Goal: Task Accomplishment & Management: Complete application form

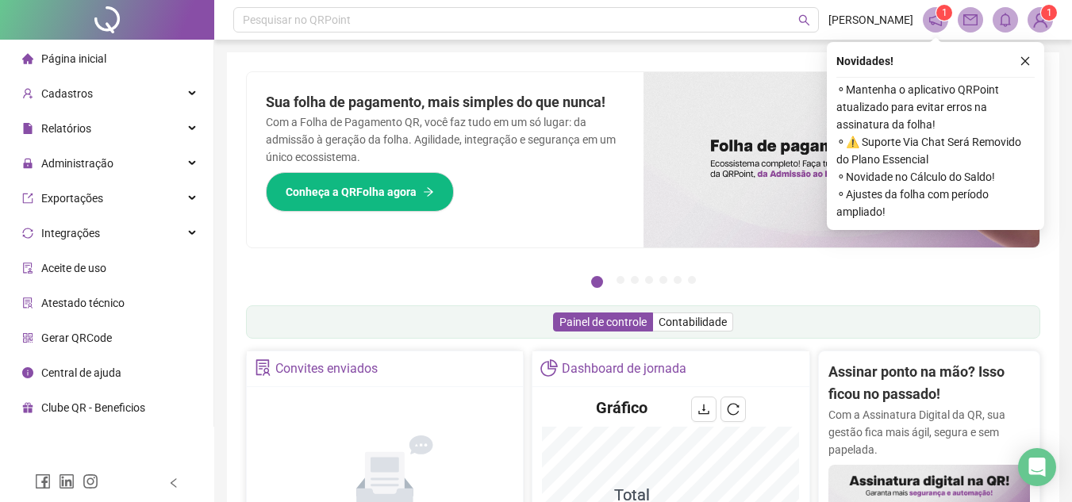
click at [1027, 59] on icon "close" at bounding box center [1025, 61] width 11 height 11
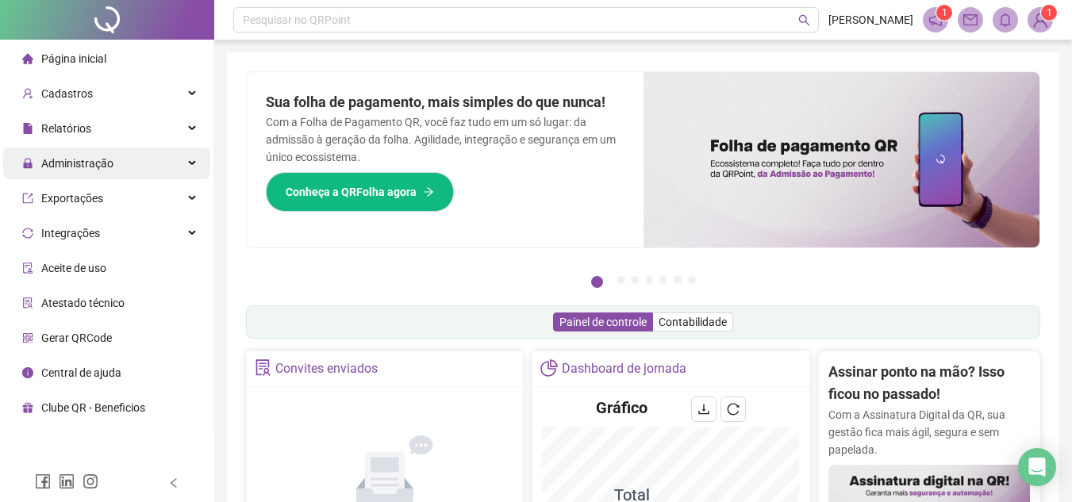
click at [181, 167] on div "Administração" at bounding box center [106, 164] width 207 height 32
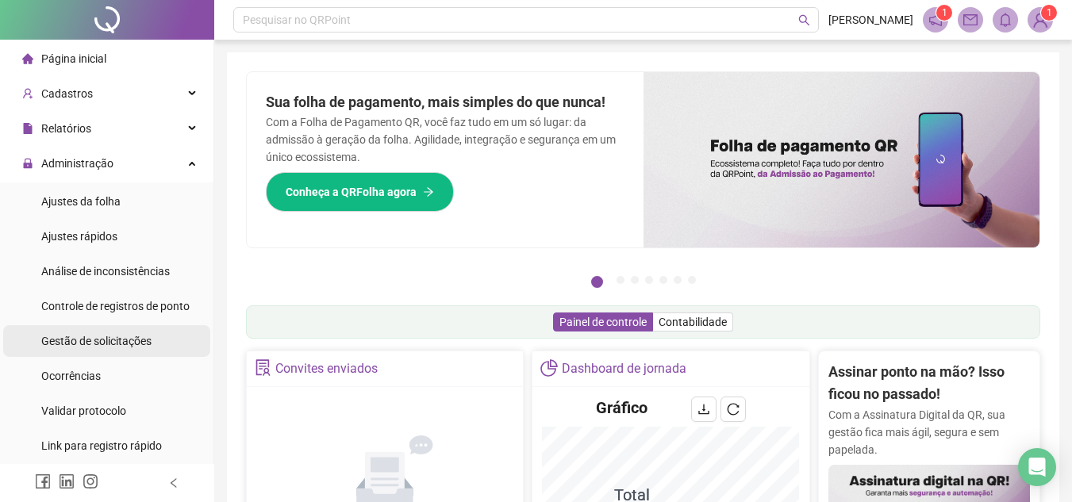
click at [123, 346] on span "Gestão de solicitações" at bounding box center [96, 341] width 110 height 13
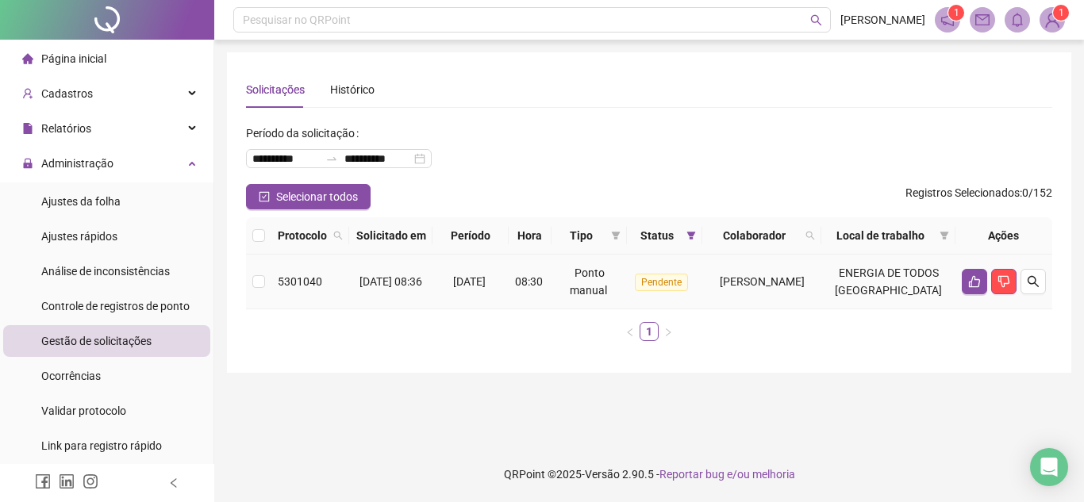
click at [805, 288] on span "[PERSON_NAME]" at bounding box center [762, 281] width 85 height 13
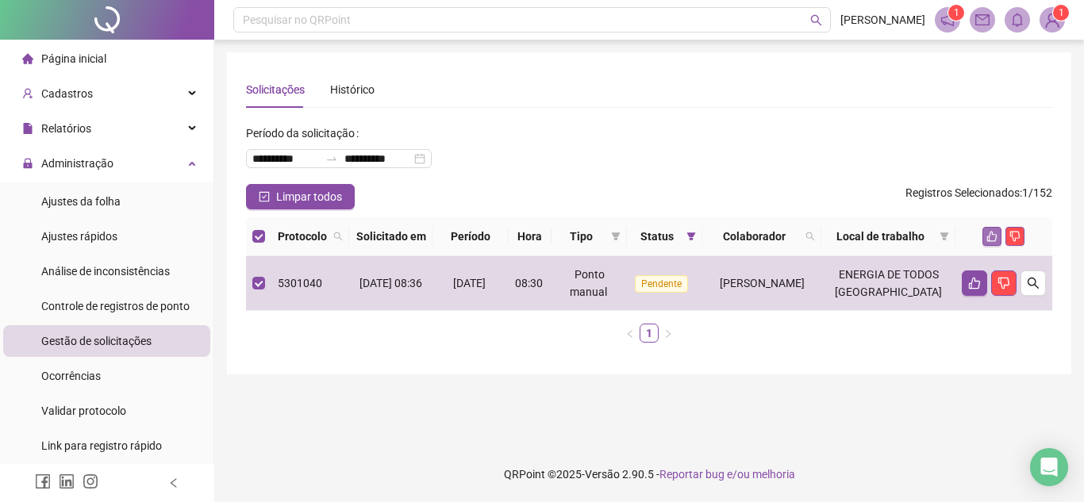
click at [992, 242] on icon "like" at bounding box center [992, 236] width 11 height 11
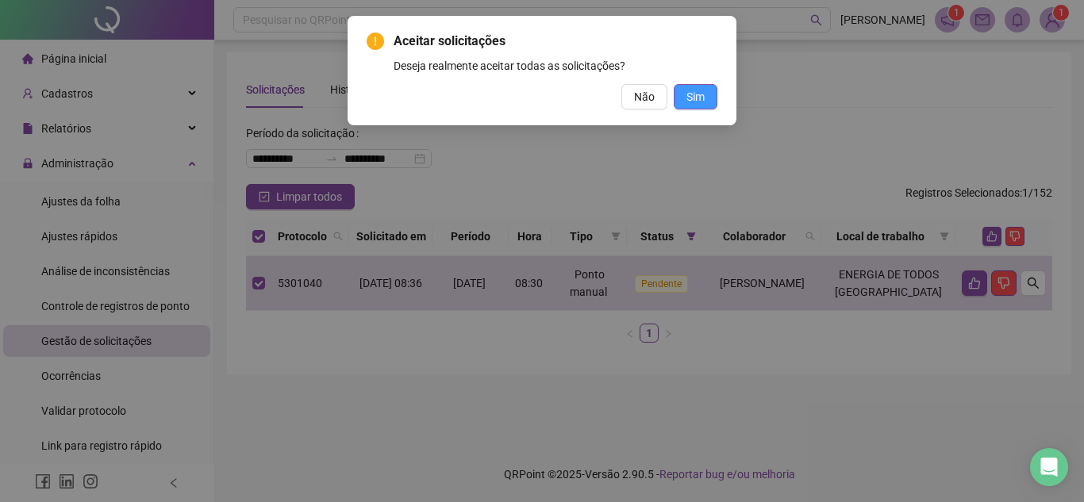
click at [698, 102] on span "Sim" at bounding box center [696, 96] width 18 height 17
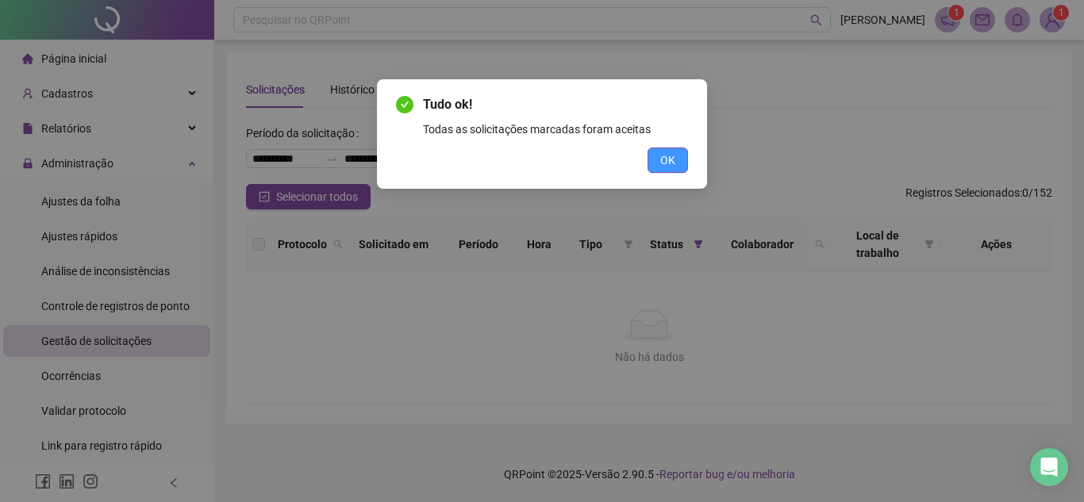
click at [675, 161] on span "OK" at bounding box center [667, 160] width 15 height 17
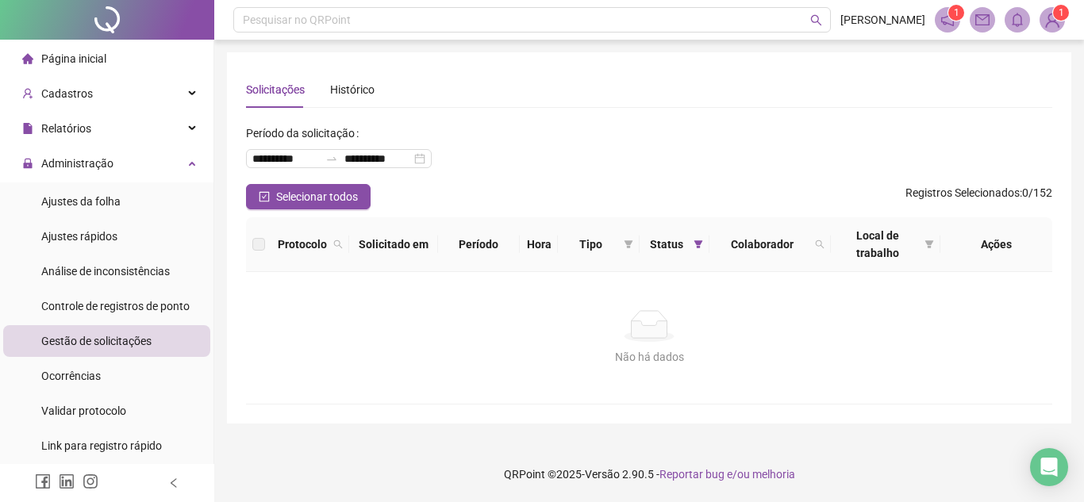
click at [179, 484] on icon "left" at bounding box center [173, 483] width 11 height 11
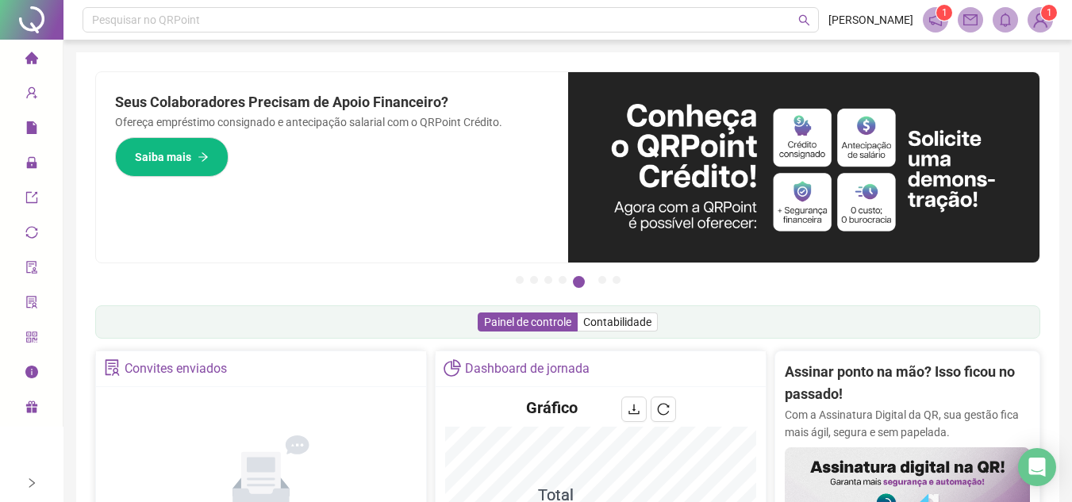
click at [37, 61] on icon "home" at bounding box center [31, 58] width 13 height 13
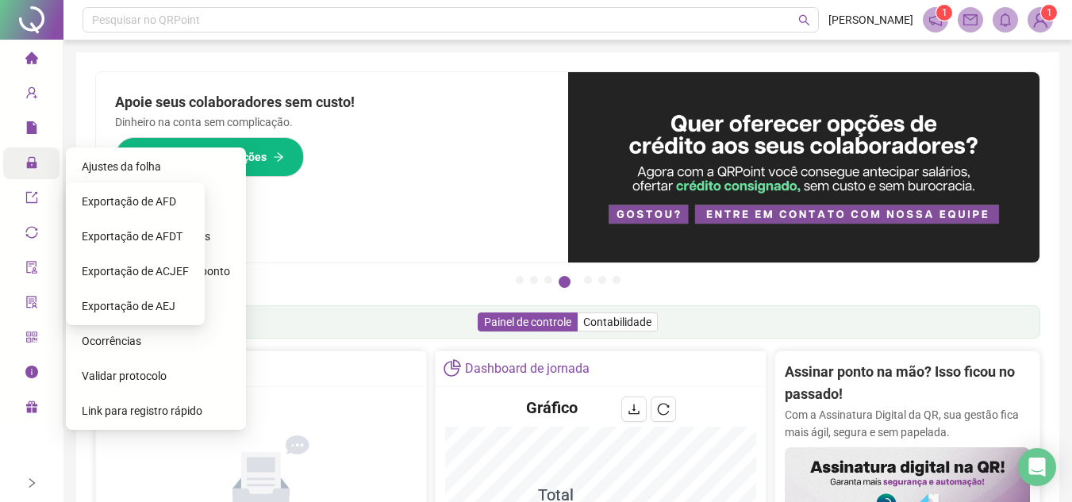
click at [27, 165] on icon "lock" at bounding box center [31, 162] width 10 height 11
click at [164, 162] on div "Ajustes da folha" at bounding box center [156, 167] width 148 height 32
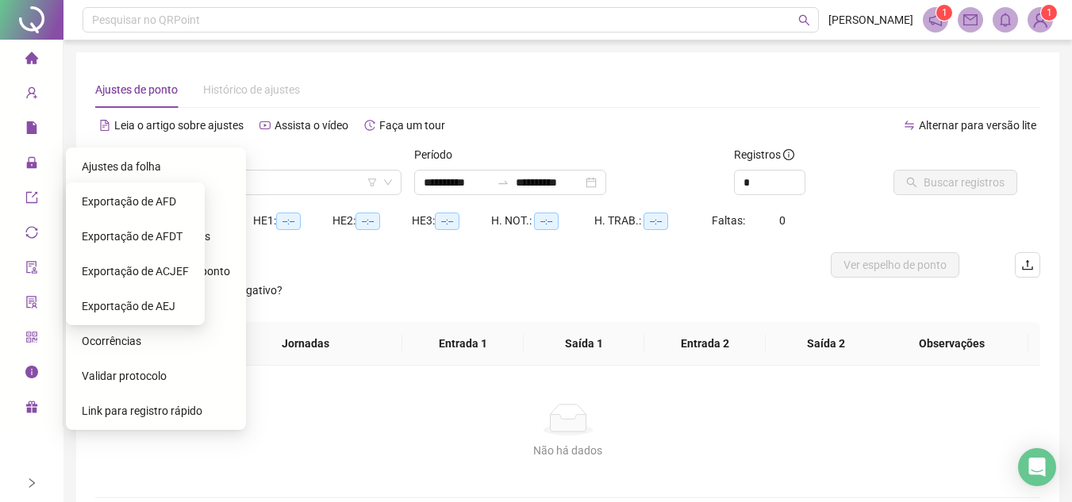
type input "**********"
click at [137, 308] on span "Gestão de solicitações" at bounding box center [137, 306] width 110 height 13
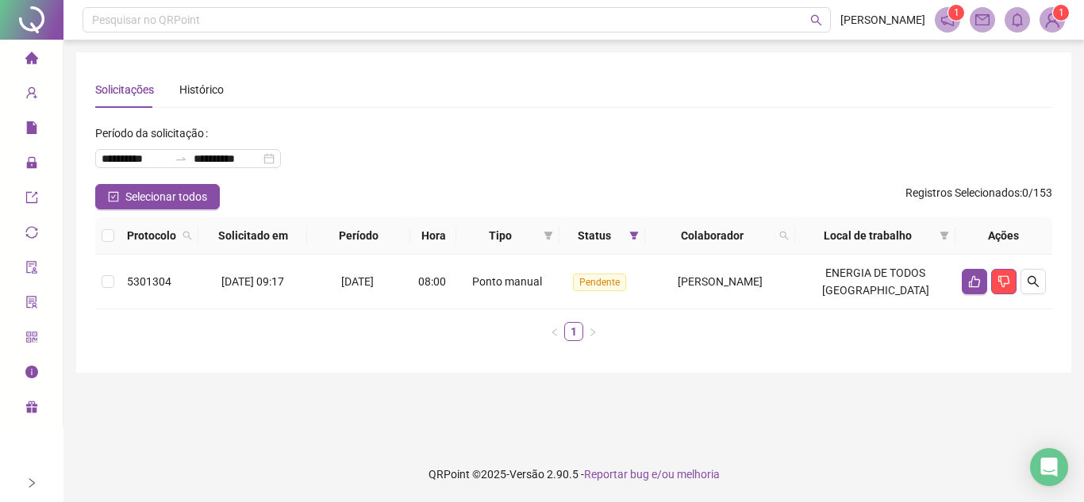
click at [32, 52] on icon "home" at bounding box center [31, 58] width 13 height 12
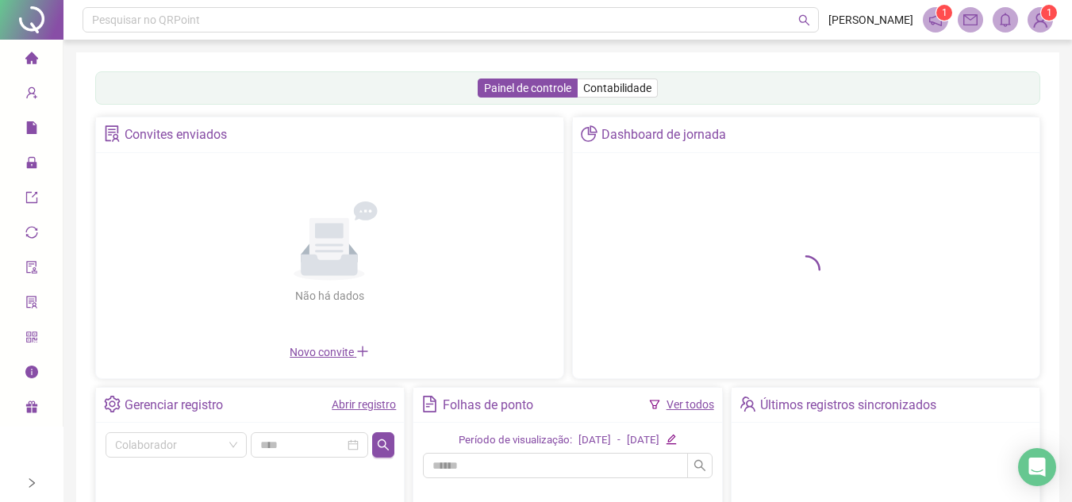
click at [35, 489] on div at bounding box center [31, 483] width 11 height 38
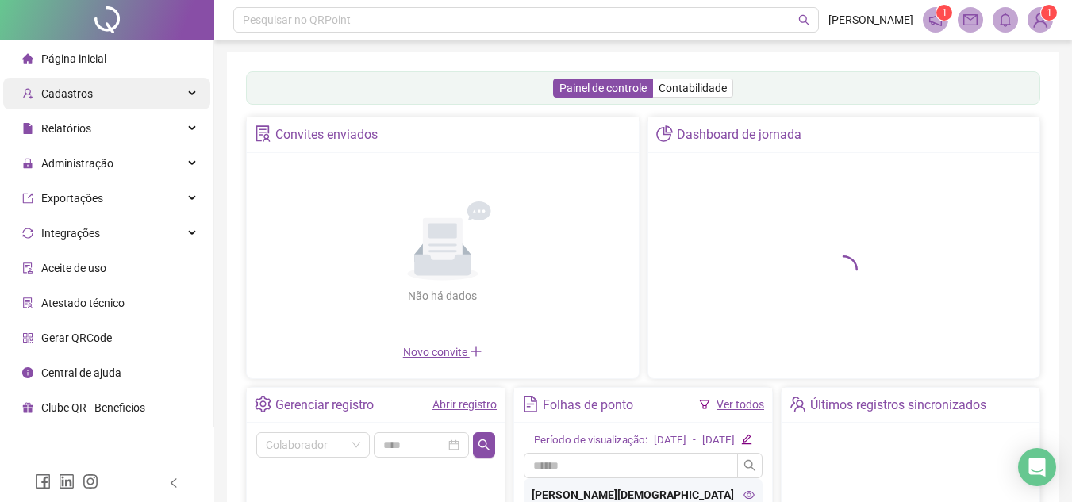
click at [187, 94] on div "Cadastros" at bounding box center [106, 94] width 207 height 32
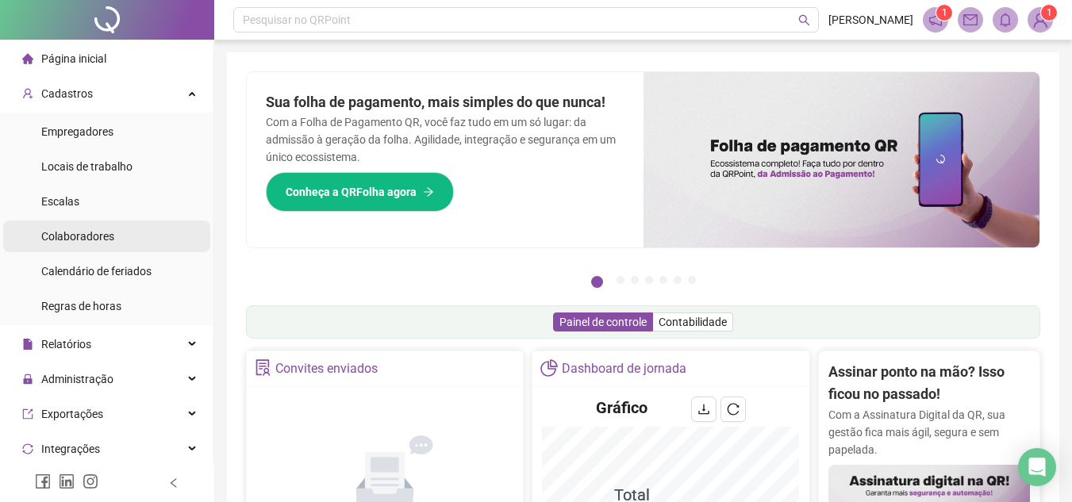
click at [102, 235] on span "Colaboradores" at bounding box center [77, 236] width 73 height 13
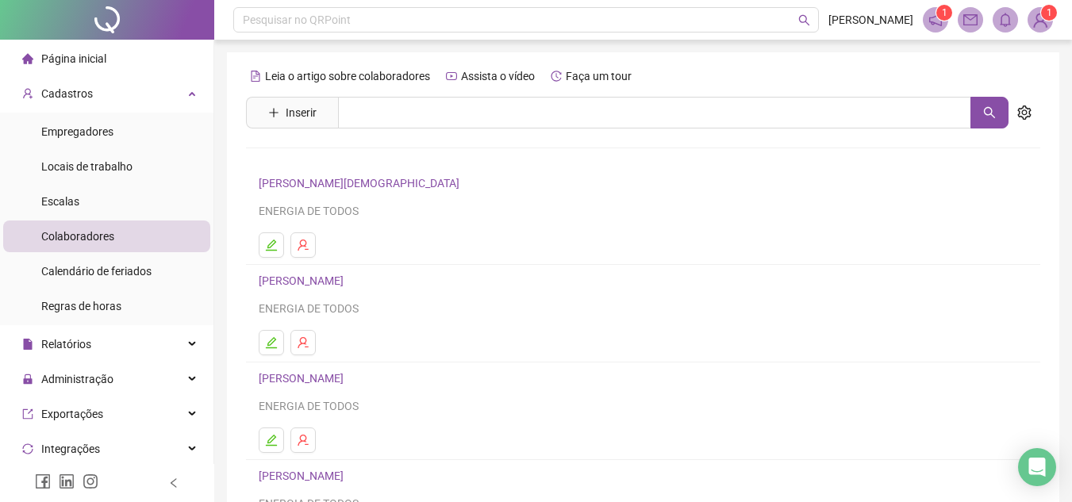
click at [302, 117] on span "Inserir" at bounding box center [301, 112] width 31 height 17
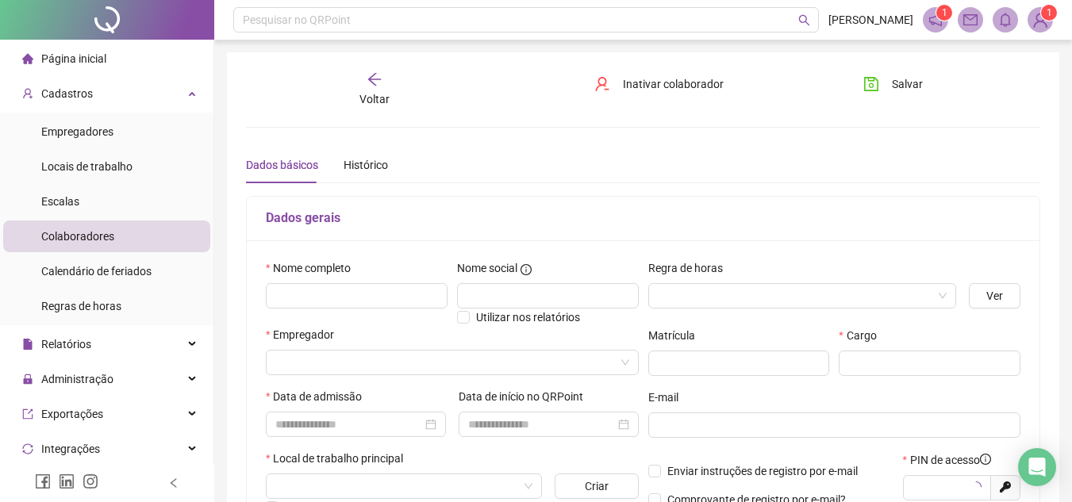
type input "*****"
click at [351, 310] on div "Nome completo" at bounding box center [356, 293] width 191 height 67
click at [352, 298] on input "text" at bounding box center [357, 295] width 182 height 25
type input "**********"
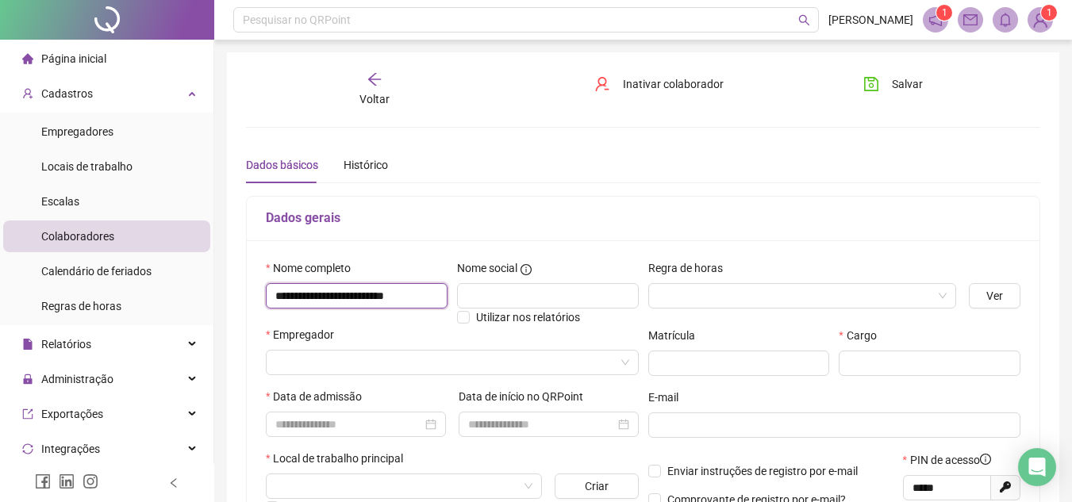
scroll to position [0, 0]
click at [690, 285] on input "search" at bounding box center [795, 296] width 275 height 24
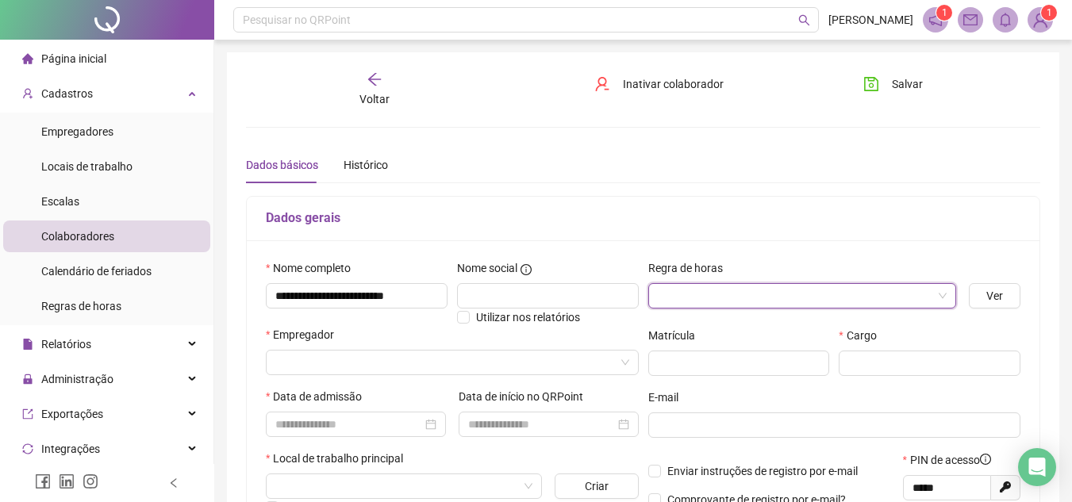
click at [699, 291] on input "search" at bounding box center [795, 296] width 275 height 24
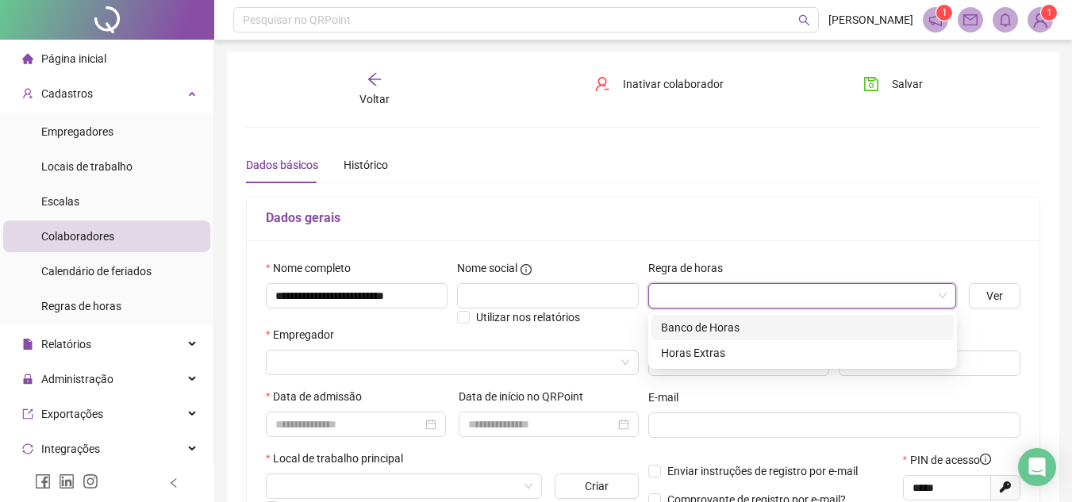
click at [696, 321] on div "Banco de Horas" at bounding box center [802, 327] width 283 height 17
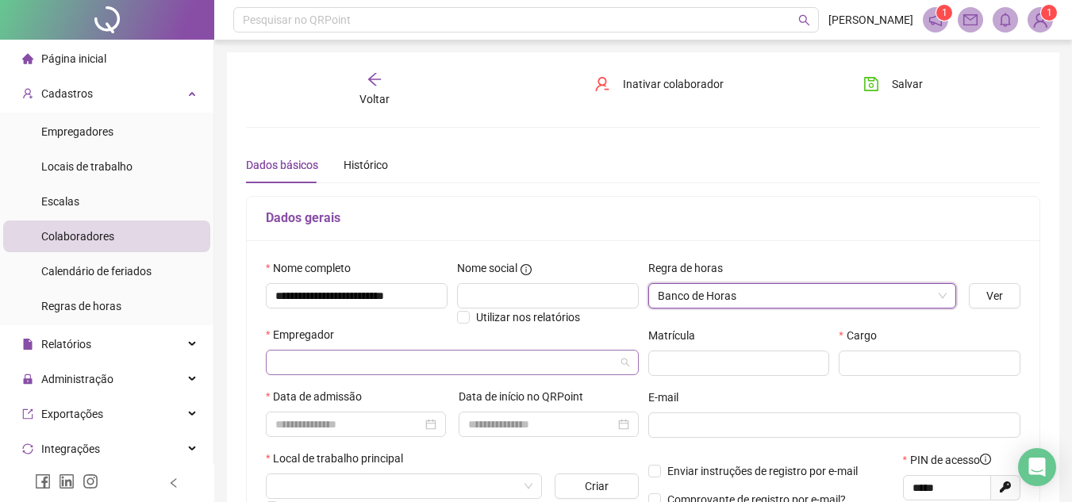
click at [621, 362] on span at bounding box center [452, 363] width 354 height 24
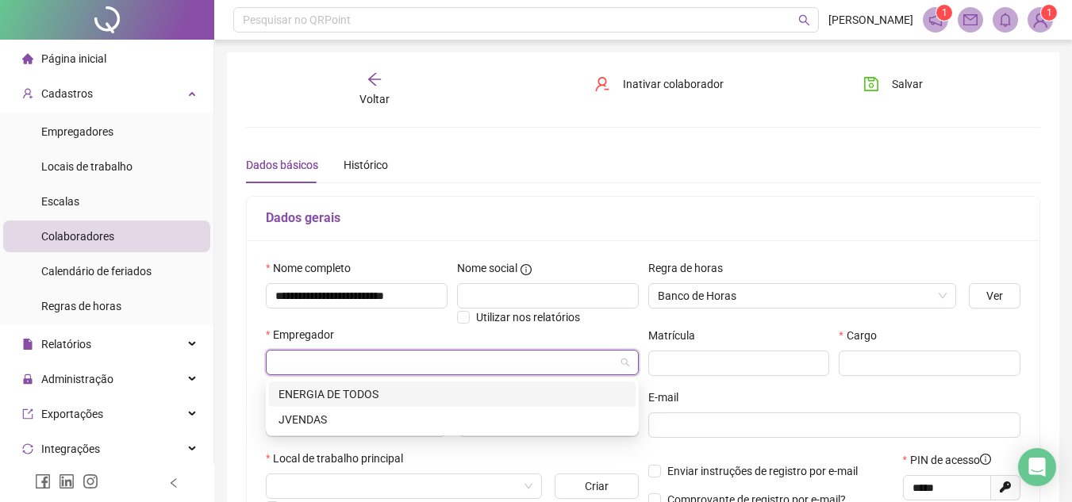
click at [356, 391] on div "ENERGIA DE TODOS" at bounding box center [453, 394] width 348 height 17
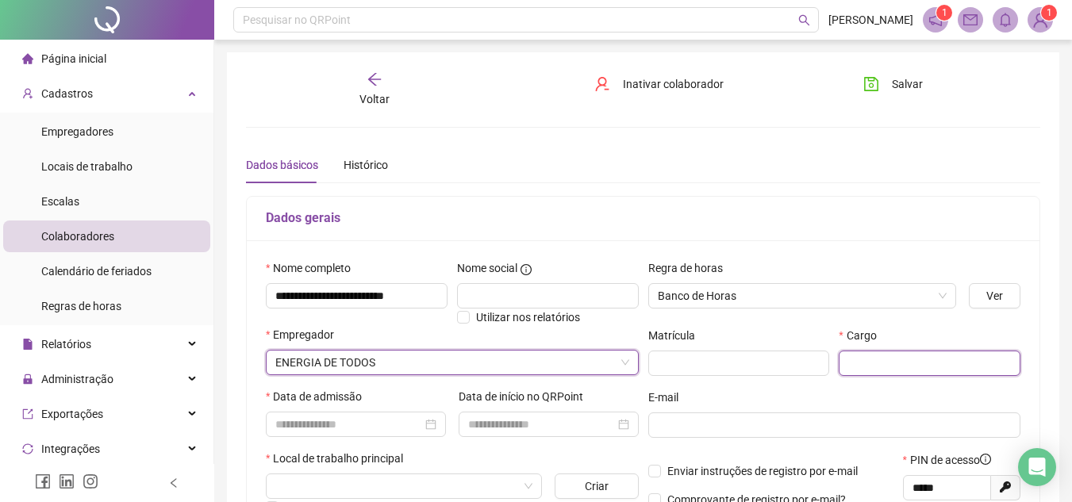
click at [874, 356] on input "text" at bounding box center [930, 363] width 182 height 25
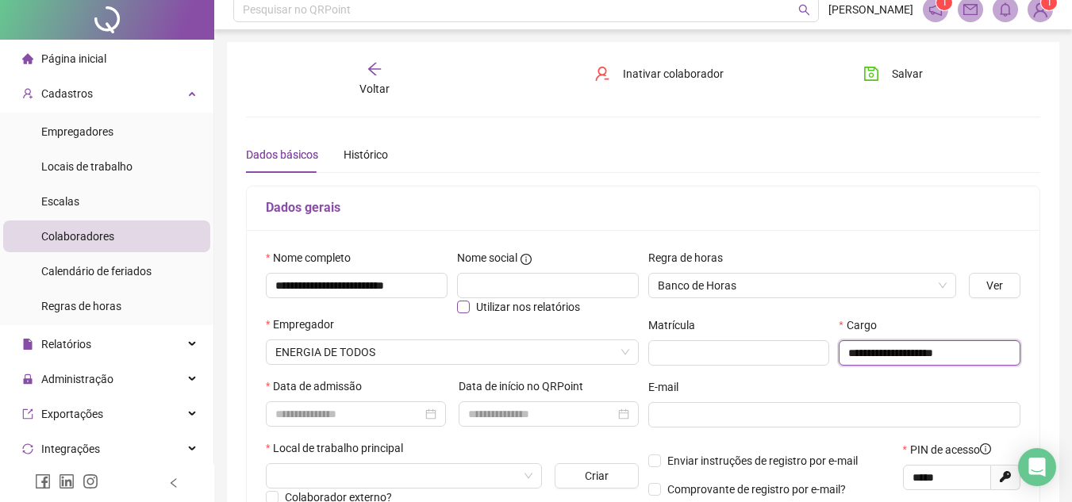
scroll to position [79, 0]
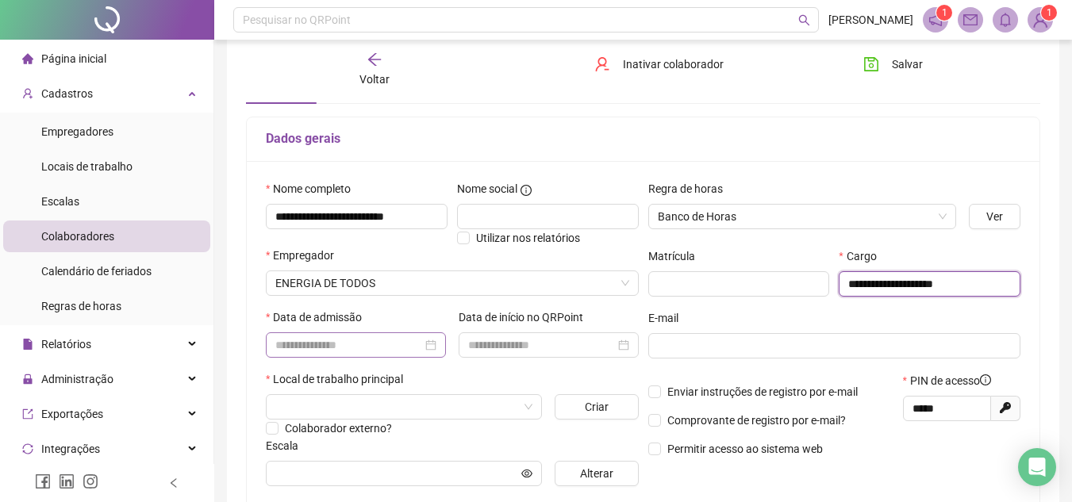
type input "**********"
click at [418, 341] on input at bounding box center [348, 345] width 147 height 17
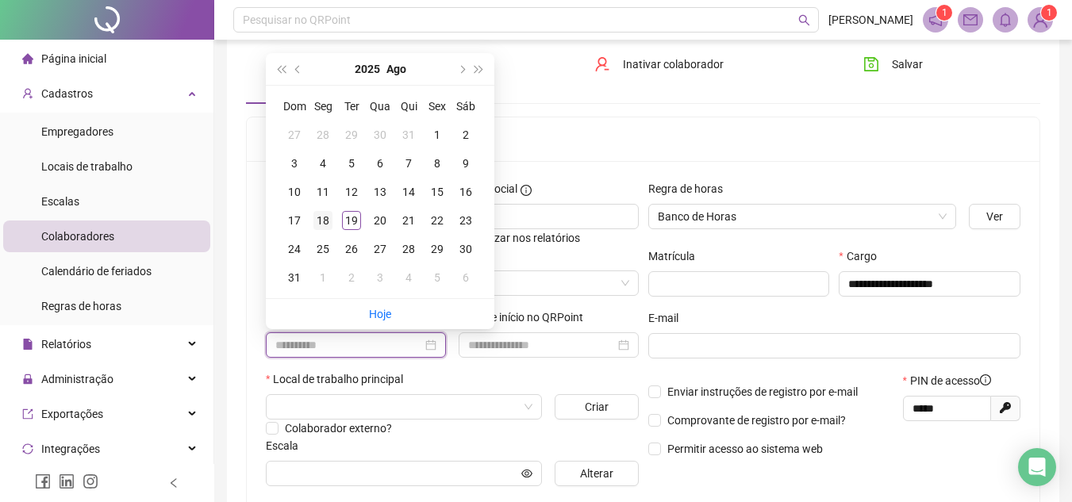
type input "**********"
click at [321, 217] on div "18" at bounding box center [323, 220] width 19 height 19
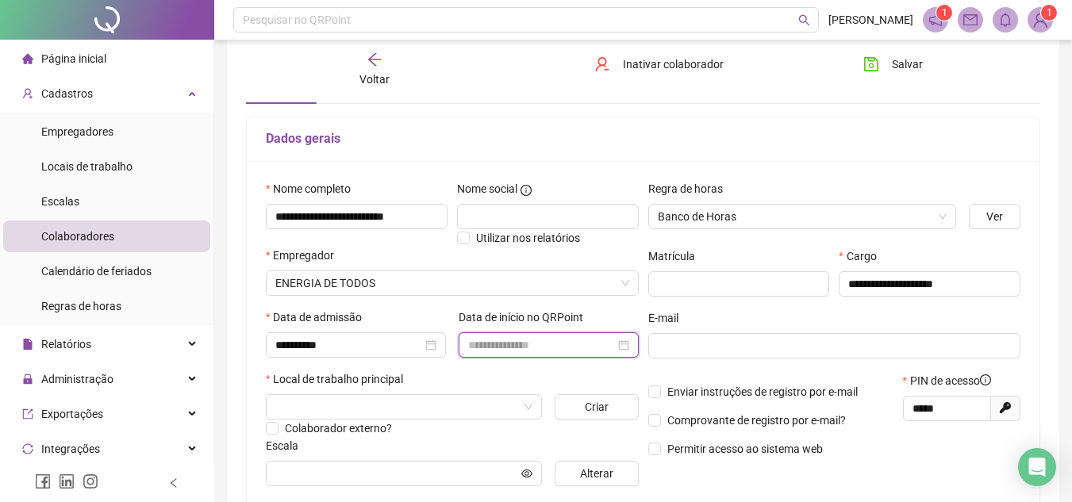
click at [567, 340] on input at bounding box center [541, 345] width 147 height 17
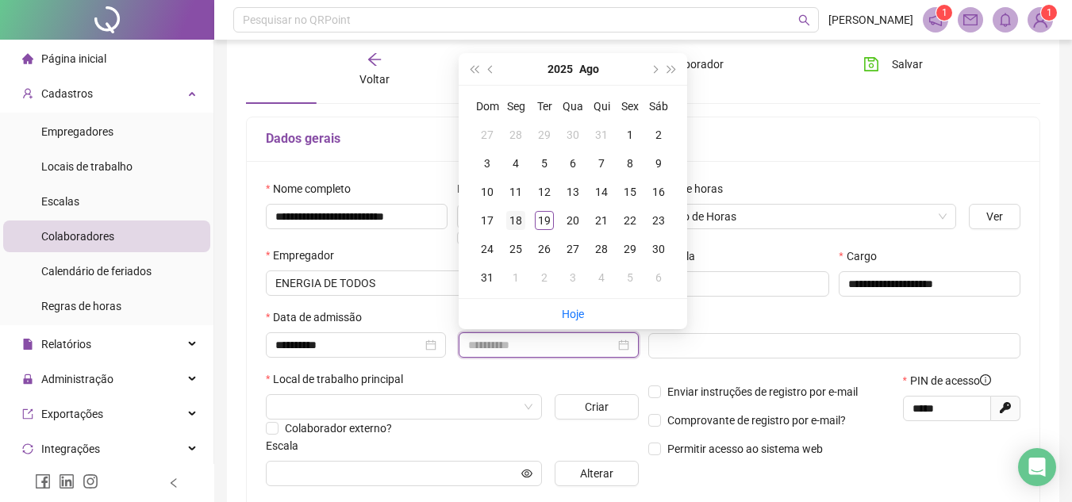
type input "**********"
click at [515, 214] on div "18" at bounding box center [515, 220] width 19 height 19
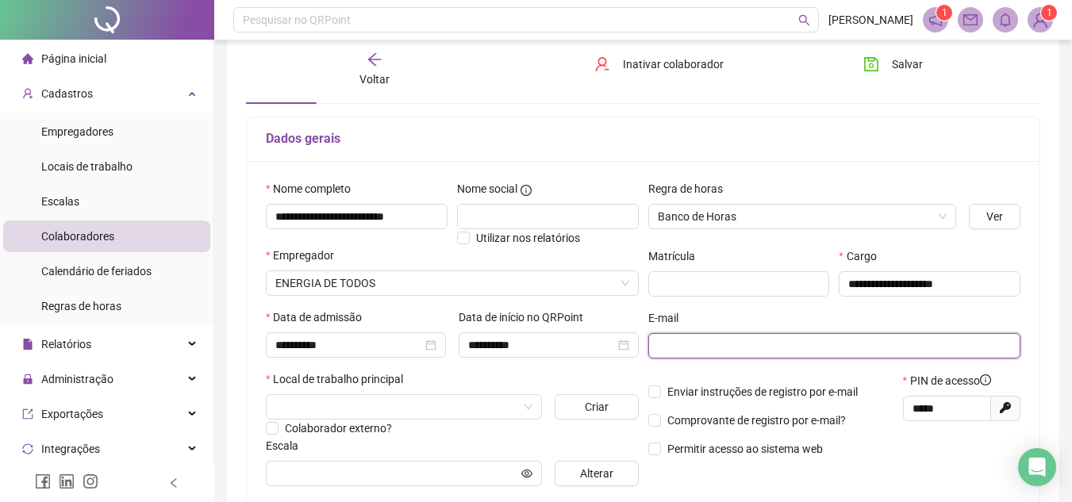
click at [710, 345] on input "text" at bounding box center [833, 345] width 351 height 17
paste input "**********"
click at [658, 344] on input "**********" at bounding box center [833, 345] width 351 height 17
type input "**********"
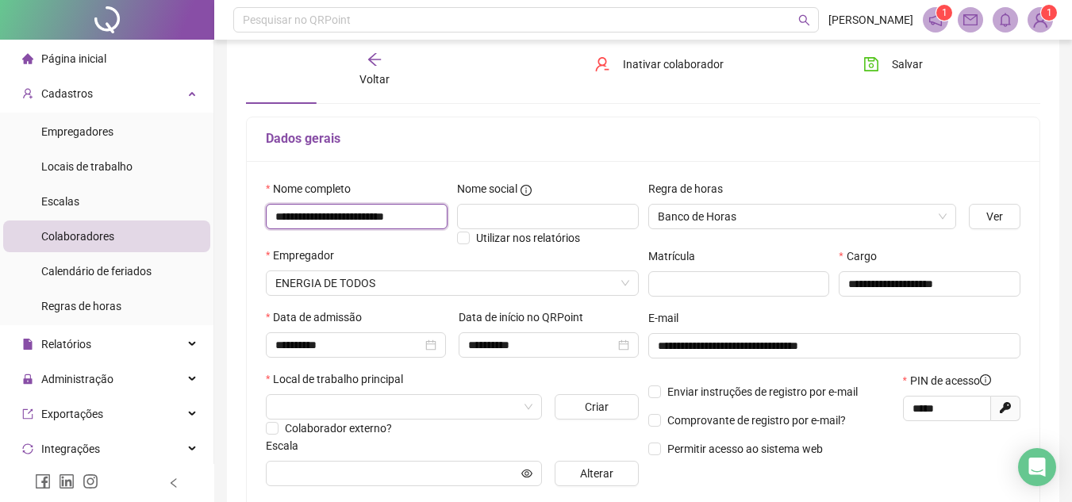
scroll to position [0, 2]
drag, startPoint x: 272, startPoint y: 217, endPoint x: 445, endPoint y: 219, distance: 173.1
click at [445, 219] on input "**********" at bounding box center [357, 216] width 182 height 25
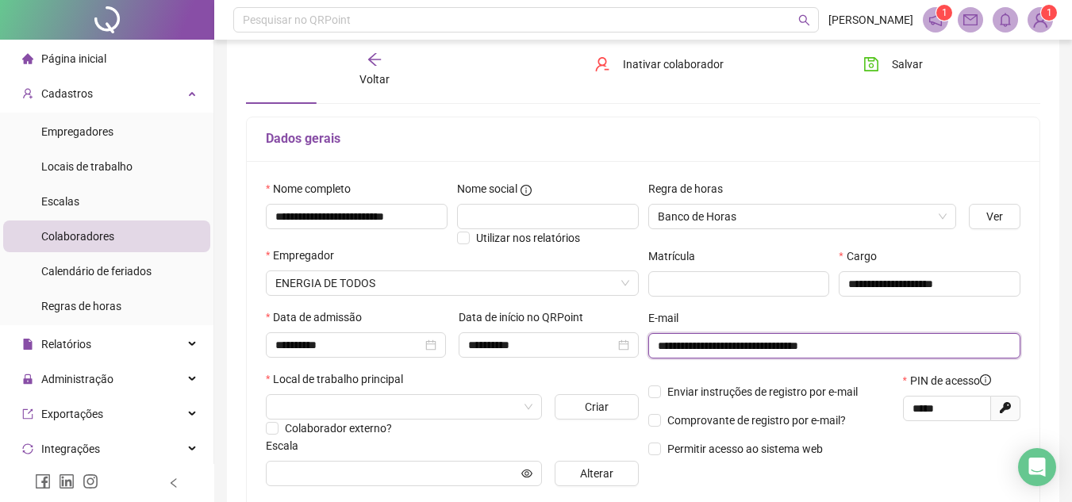
drag, startPoint x: 861, startPoint y: 345, endPoint x: 660, endPoint y: 350, distance: 200.9
click at [660, 350] on input "**********" at bounding box center [833, 345] width 351 height 17
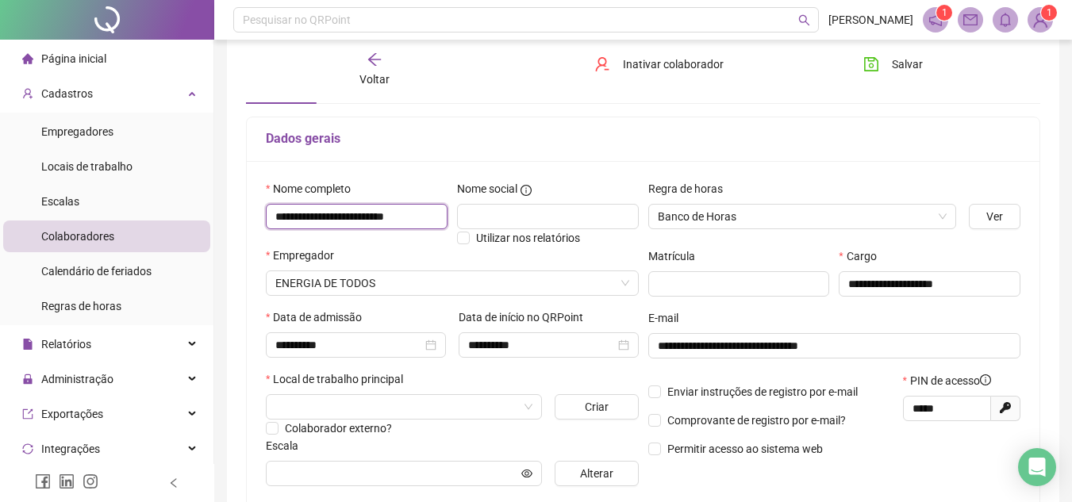
click at [382, 214] on input "**********" at bounding box center [357, 216] width 182 height 25
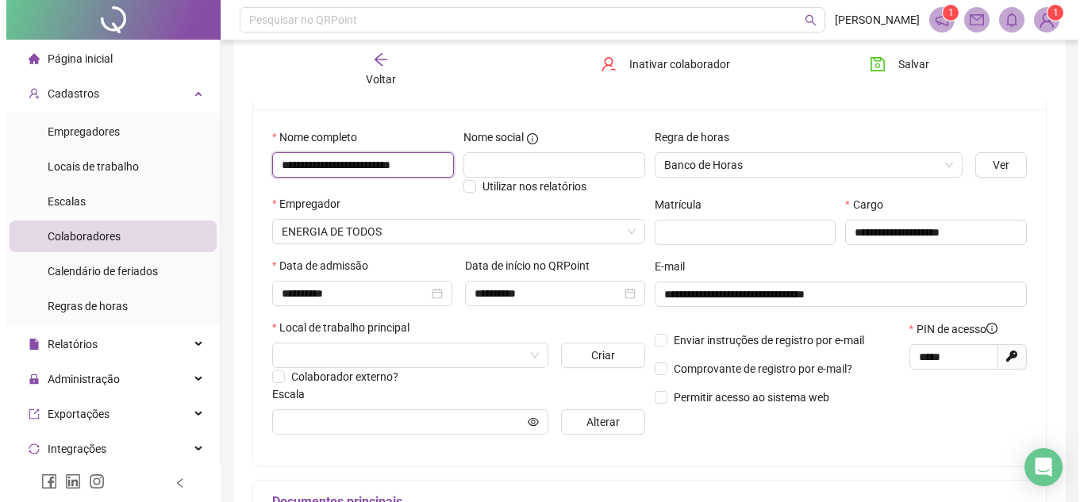
scroll to position [159, 0]
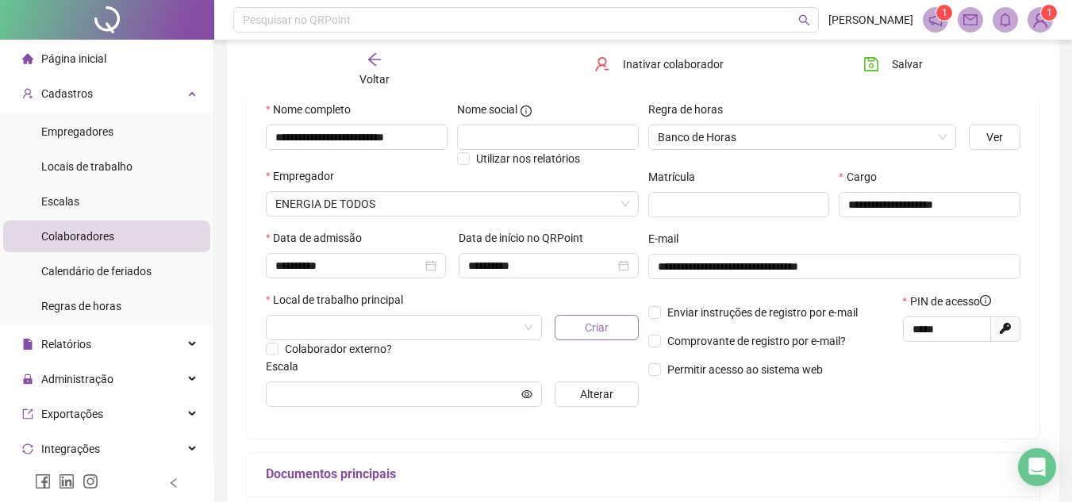
click at [610, 336] on button "Criar" at bounding box center [596, 327] width 83 height 25
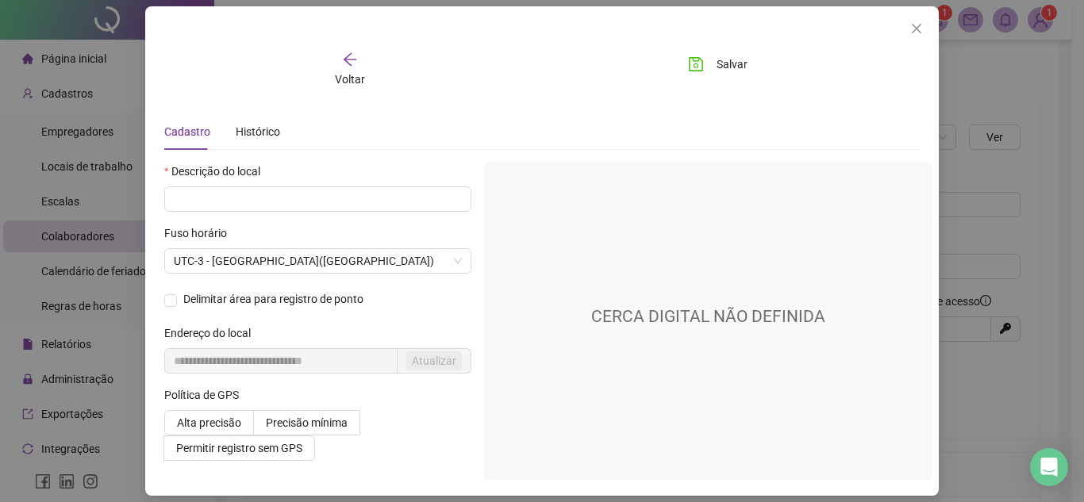
click at [342, 55] on icon "arrow-left" at bounding box center [350, 60] width 16 height 16
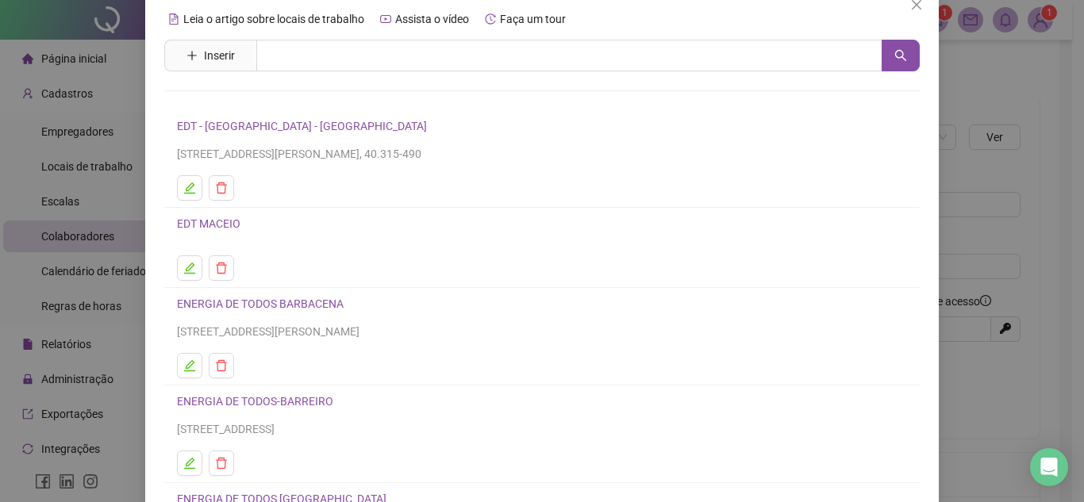
scroll to position [137, 0]
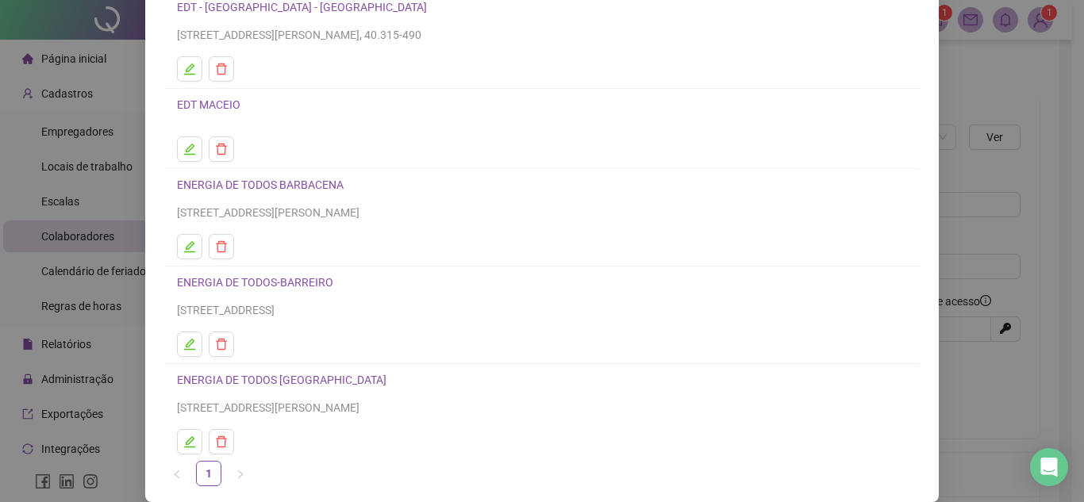
click at [260, 385] on link "ENERGIA DE TODOS [GEOGRAPHIC_DATA]" at bounding box center [282, 380] width 210 height 13
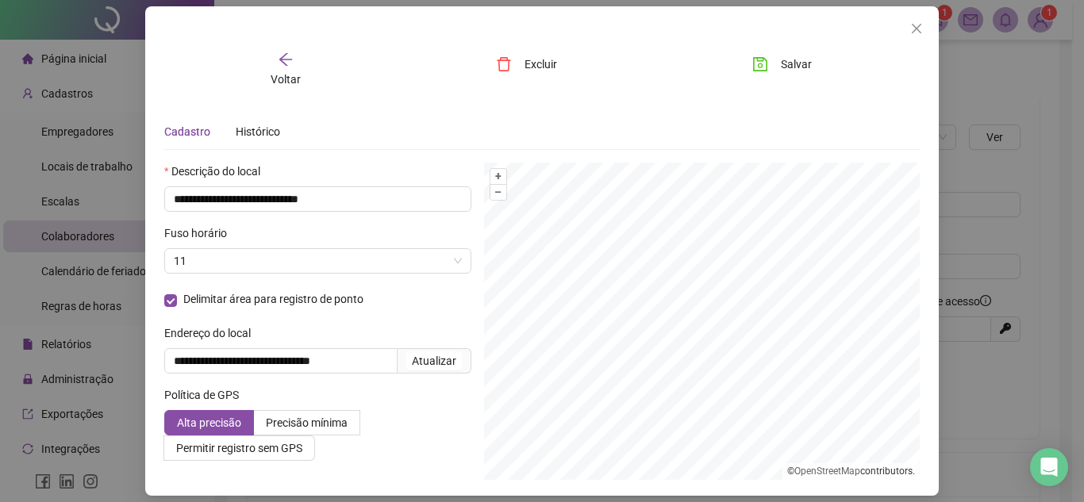
scroll to position [0, 0]
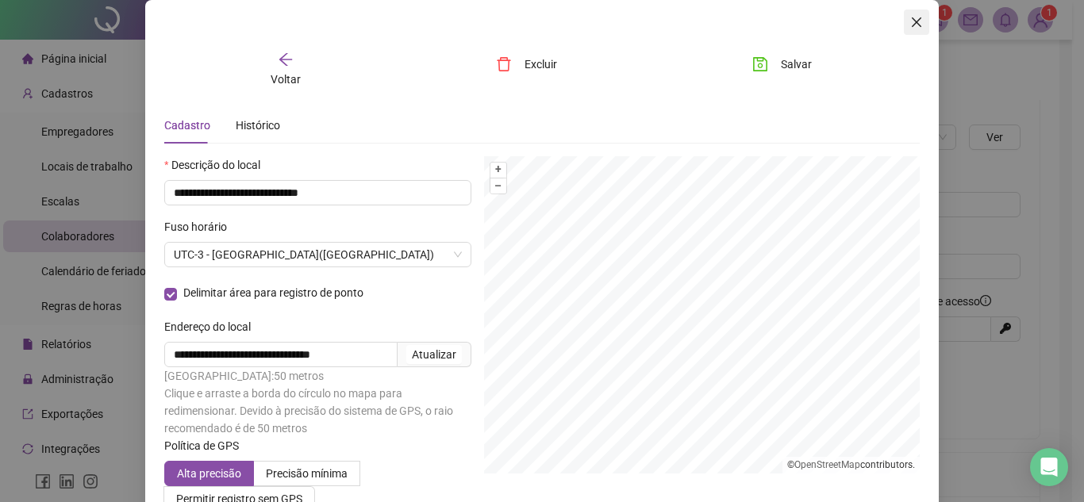
click at [912, 22] on icon "close" at bounding box center [917, 22] width 10 height 10
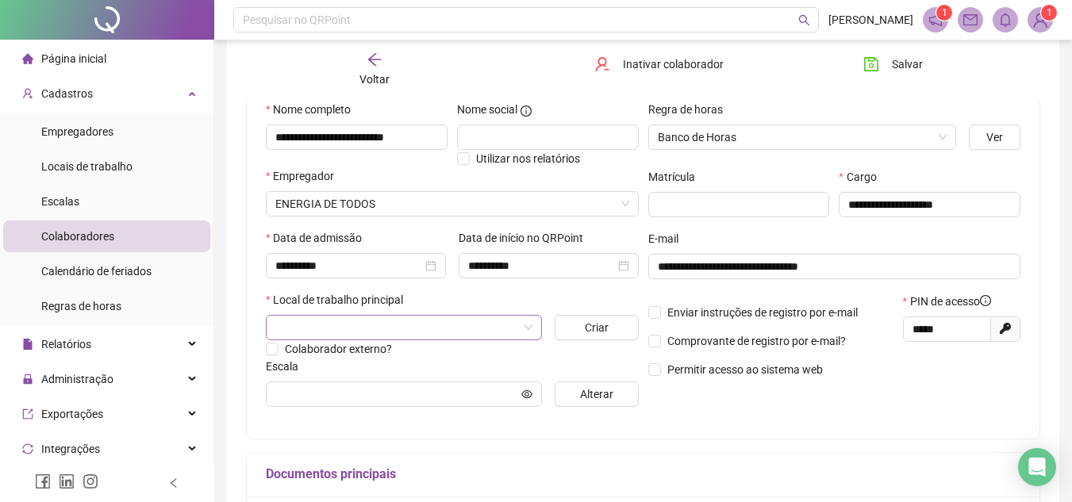
click at [526, 329] on span at bounding box center [403, 328] width 257 height 24
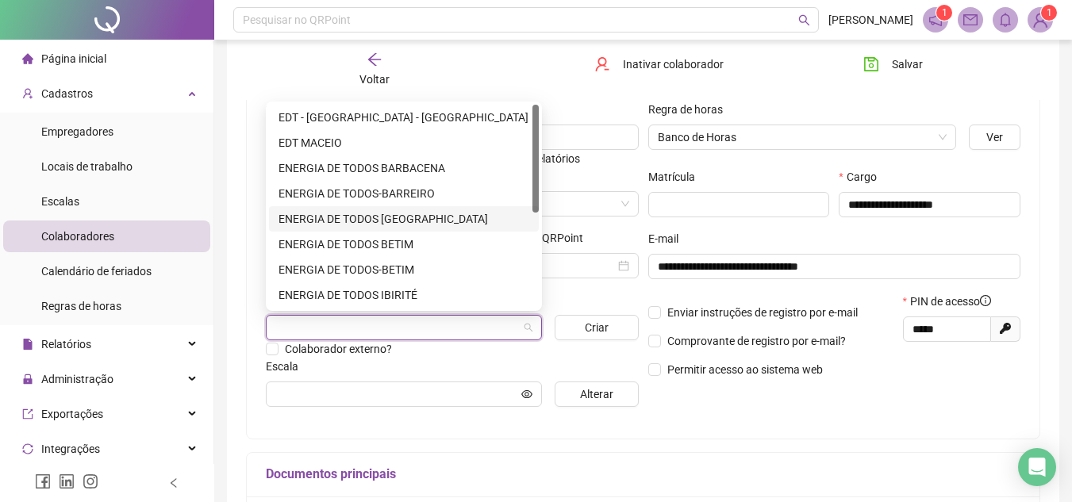
click at [378, 225] on div "ENERGIA DE TODOS [GEOGRAPHIC_DATA]" at bounding box center [404, 218] width 251 height 17
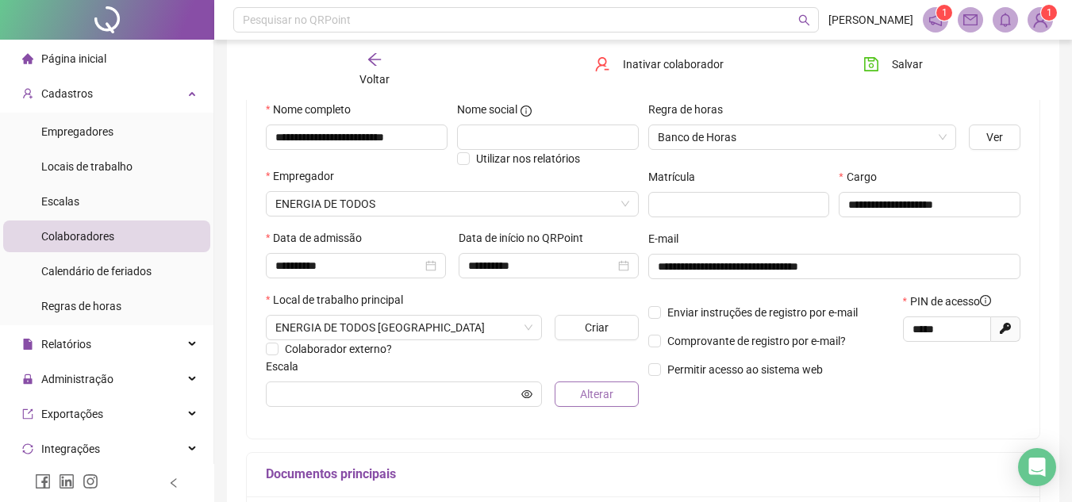
click at [595, 398] on span "Alterar" at bounding box center [596, 394] width 33 height 17
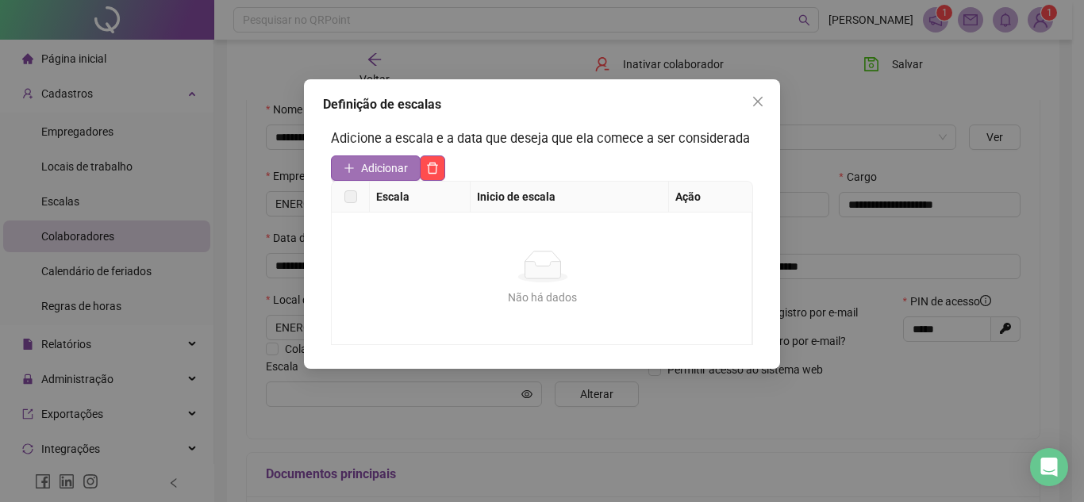
click at [362, 162] on span "Adicionar" at bounding box center [384, 168] width 47 height 17
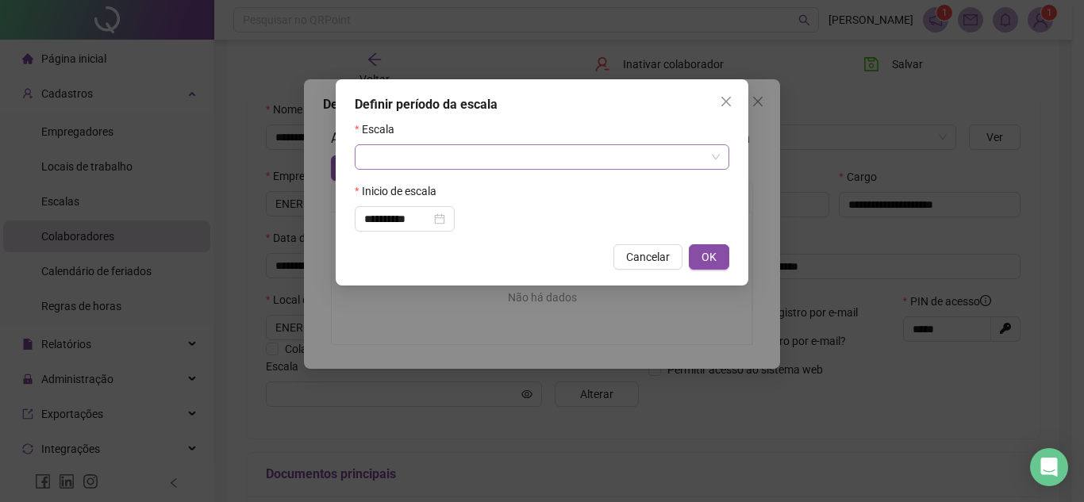
click at [438, 146] on input "search" at bounding box center [534, 157] width 341 height 24
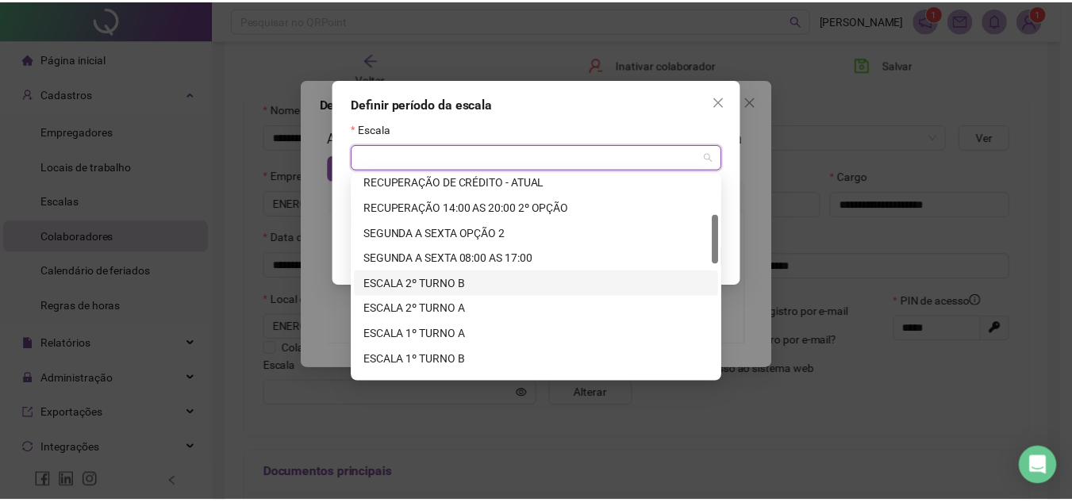
scroll to position [318, 0]
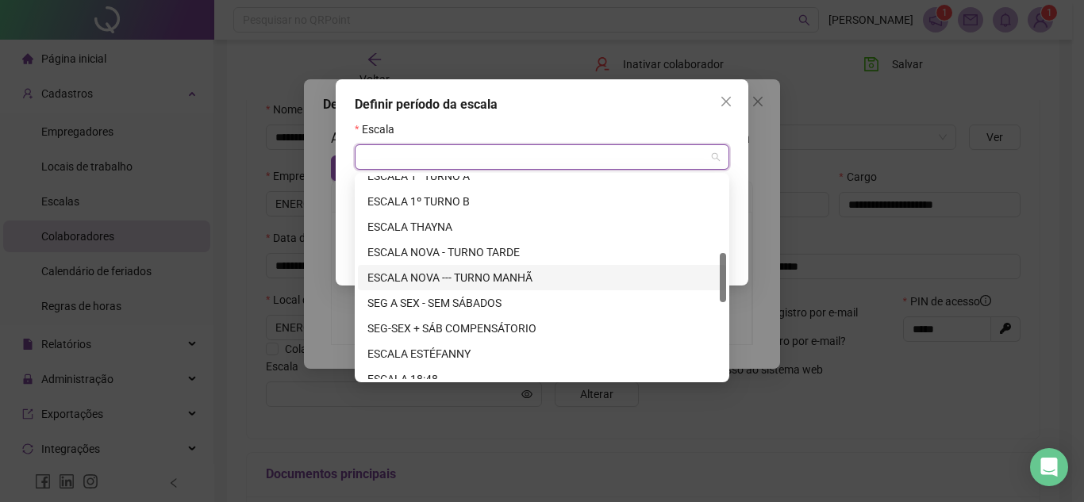
click at [512, 274] on div "ESCALA NOVA --- TURNO MANHÃ" at bounding box center [542, 277] width 349 height 17
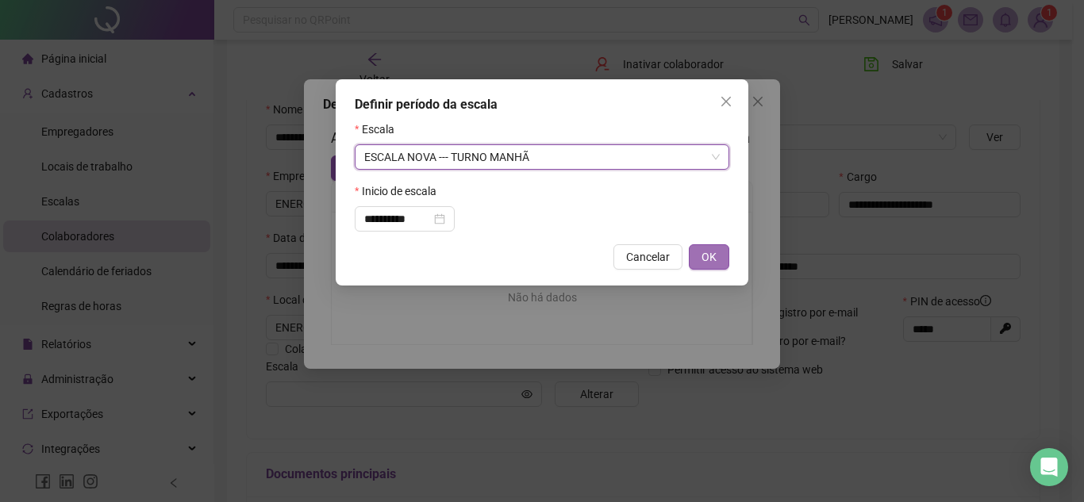
click at [701, 248] on button "OK" at bounding box center [709, 256] width 40 height 25
type input "**********"
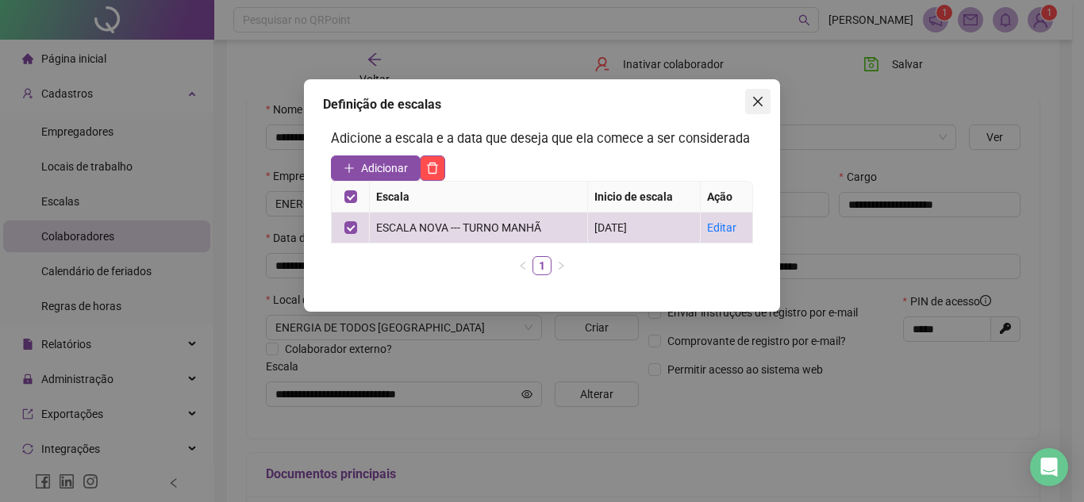
click at [761, 100] on icon "close" at bounding box center [758, 101] width 13 height 13
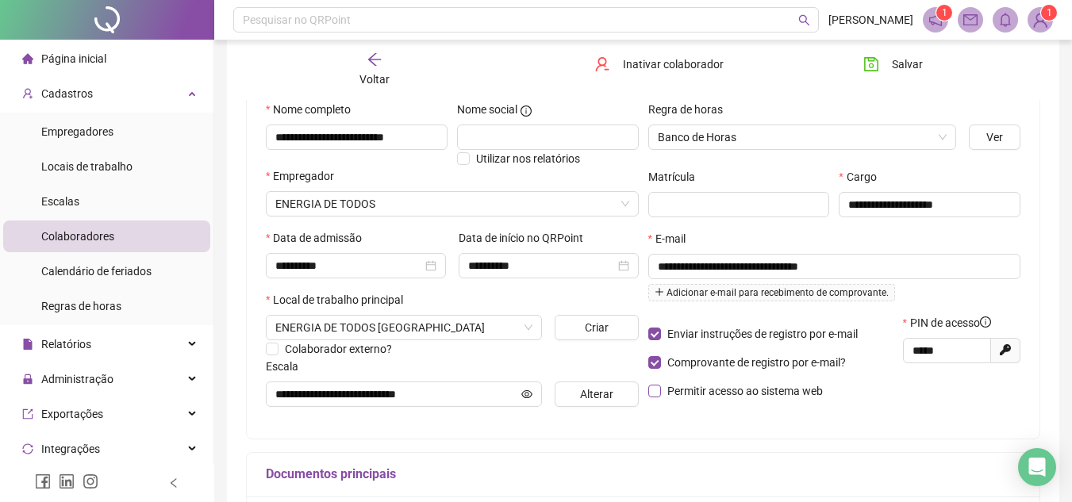
click at [661, 392] on span "Permitir acesso ao sistema web" at bounding box center [745, 391] width 168 height 17
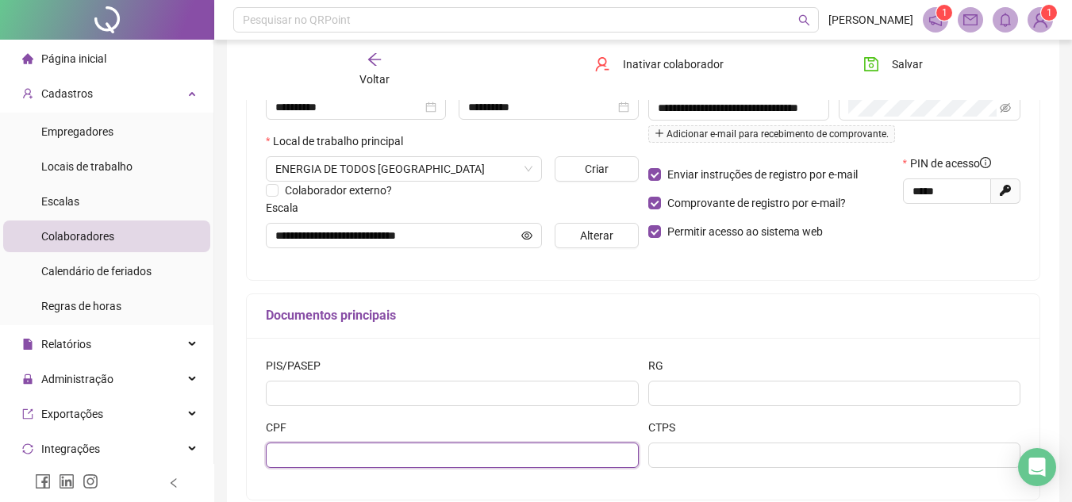
click at [297, 454] on input "text" at bounding box center [452, 455] width 373 height 25
type input "**********"
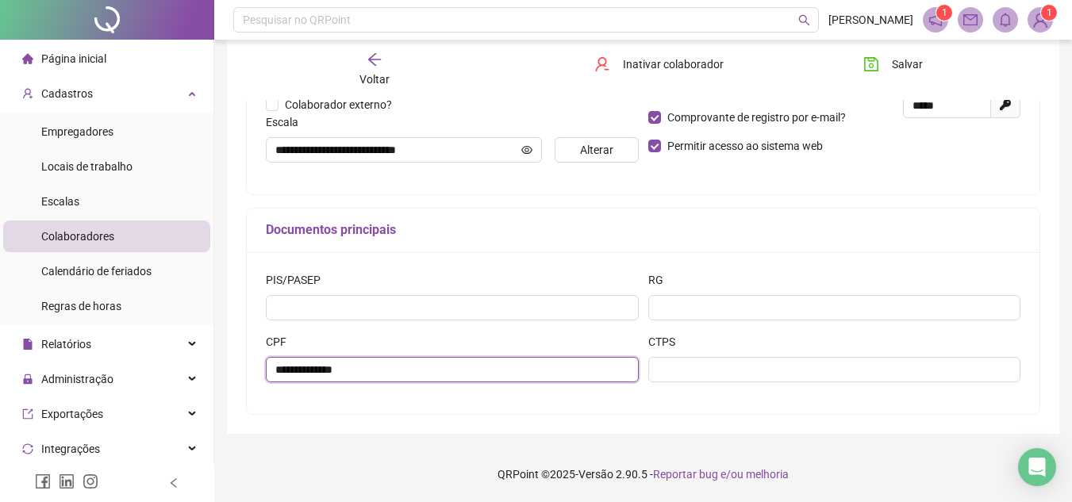
scroll to position [0, 0]
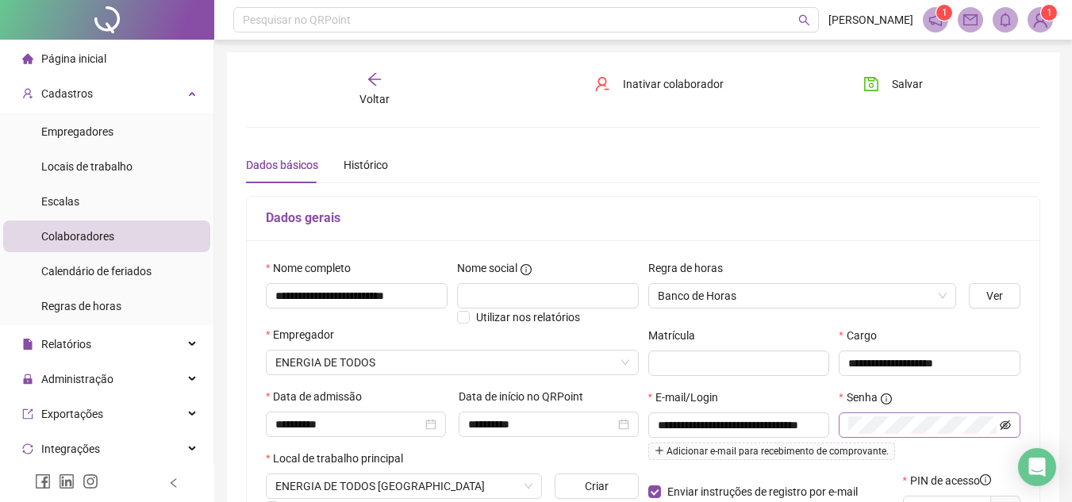
click at [1011, 424] on icon "eye-invisible" at bounding box center [1005, 425] width 11 height 10
click at [1010, 429] on icon "eye" at bounding box center [1005, 425] width 11 height 11
click at [876, 87] on icon "save" at bounding box center [872, 84] width 16 height 16
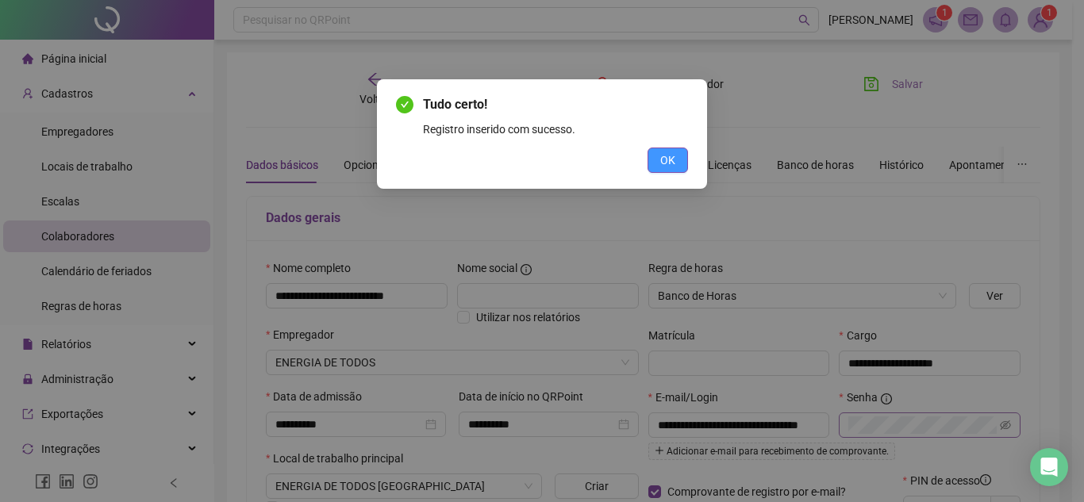
click at [676, 156] on button "OK" at bounding box center [668, 160] width 40 height 25
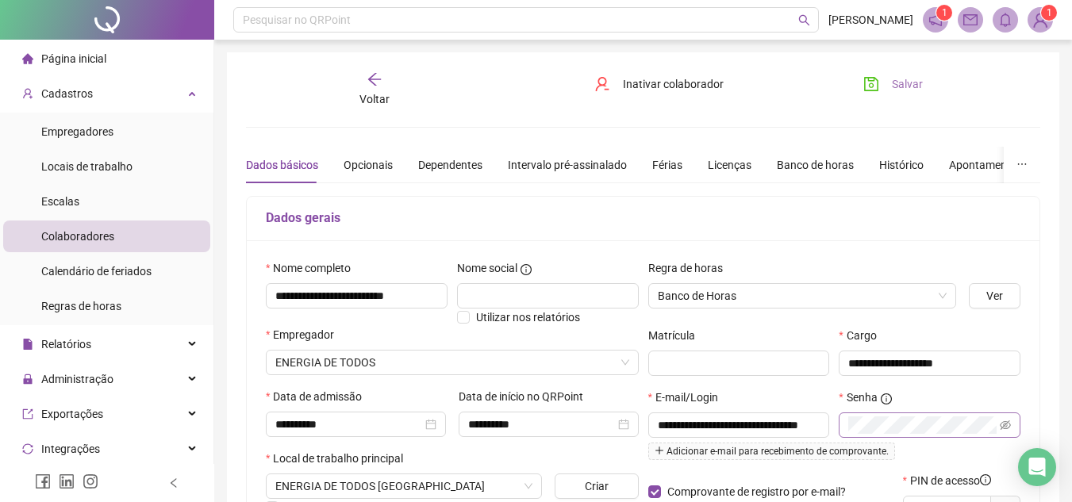
click at [876, 79] on icon "save" at bounding box center [871, 84] width 14 height 14
click at [868, 89] on icon "save" at bounding box center [872, 84] width 16 height 16
click at [76, 60] on span "Página inicial" at bounding box center [73, 58] width 65 height 13
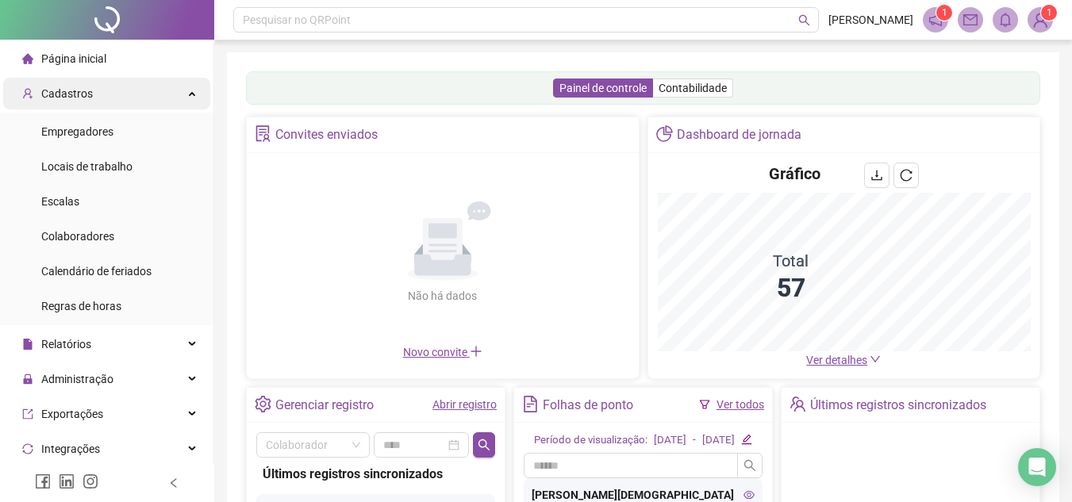
click at [183, 97] on div "Cadastros" at bounding box center [106, 94] width 207 height 32
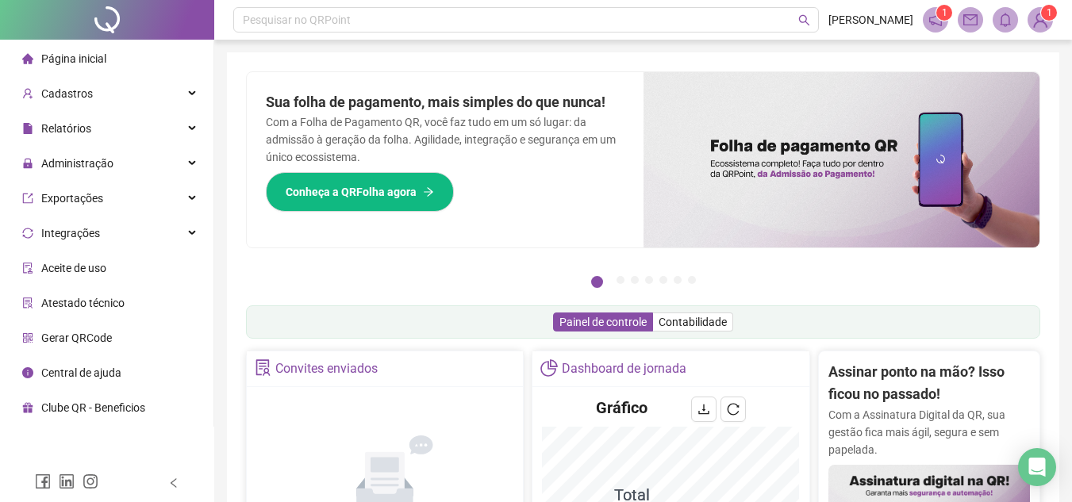
click at [176, 53] on li "Página inicial" at bounding box center [106, 59] width 207 height 32
click at [78, 52] on span "Página inicial" at bounding box center [73, 58] width 65 height 13
click at [192, 167] on div "Administração" at bounding box center [106, 164] width 207 height 32
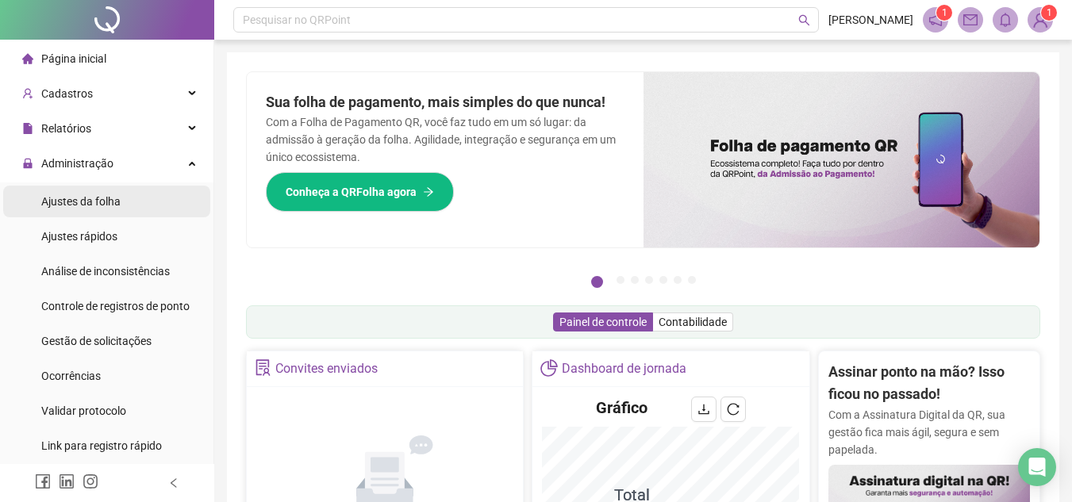
click at [125, 206] on li "Ajustes da folha" at bounding box center [106, 202] width 207 height 32
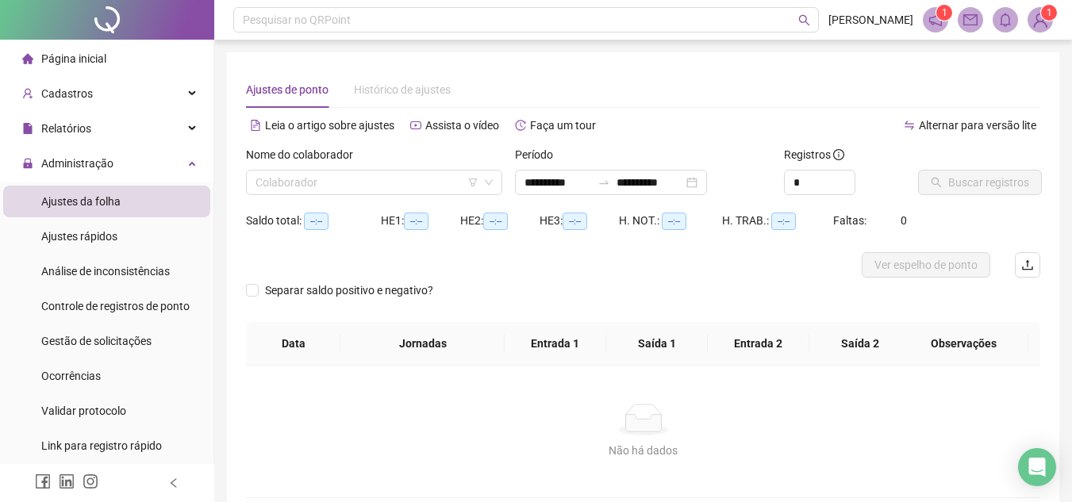
type input "**********"
click at [106, 64] on li "Página inicial" at bounding box center [106, 59] width 207 height 32
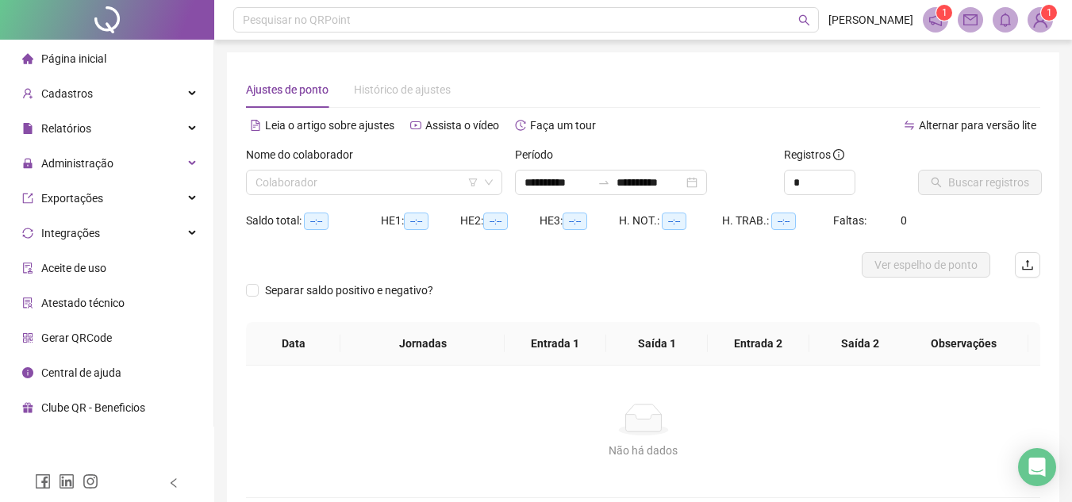
type input "**********"
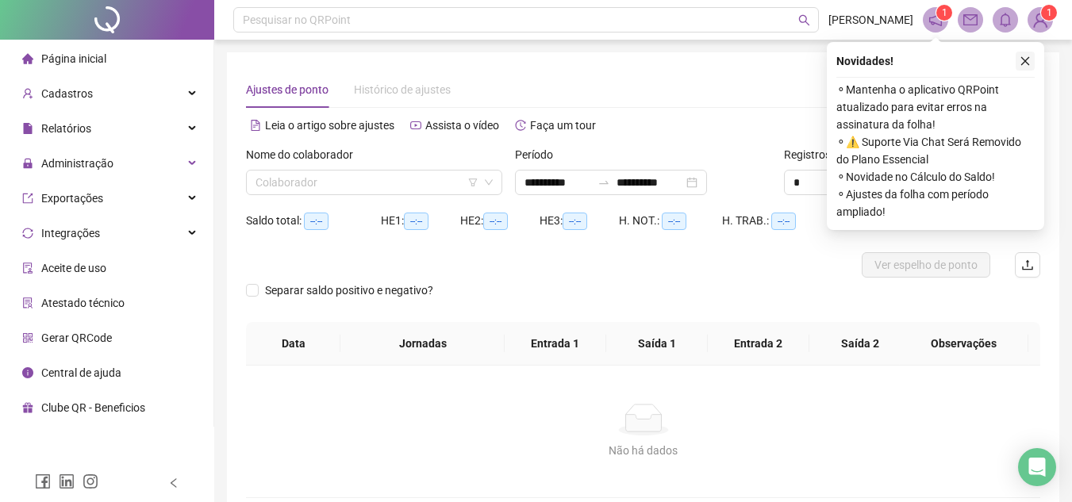
click at [1029, 59] on icon "close" at bounding box center [1025, 61] width 11 height 11
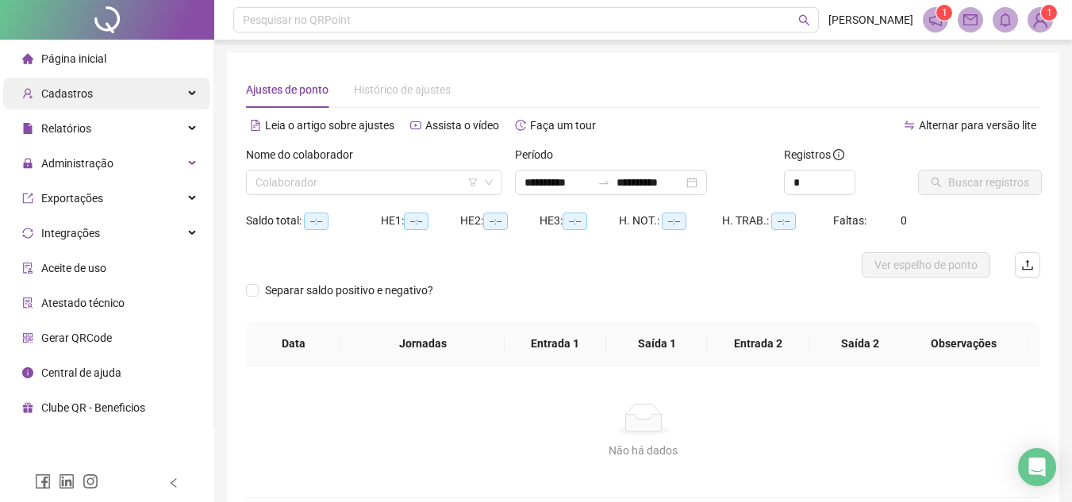
click at [190, 96] on div "Cadastros" at bounding box center [106, 94] width 207 height 32
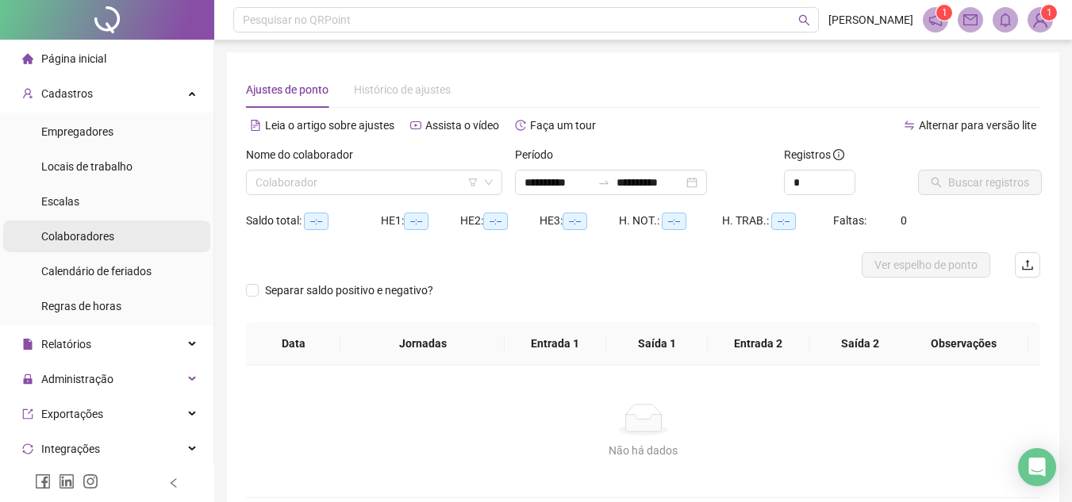
drag, startPoint x: 87, startPoint y: 231, endPoint x: 99, endPoint y: 244, distance: 18.5
click at [87, 232] on span "Colaboradores" at bounding box center [77, 236] width 73 height 13
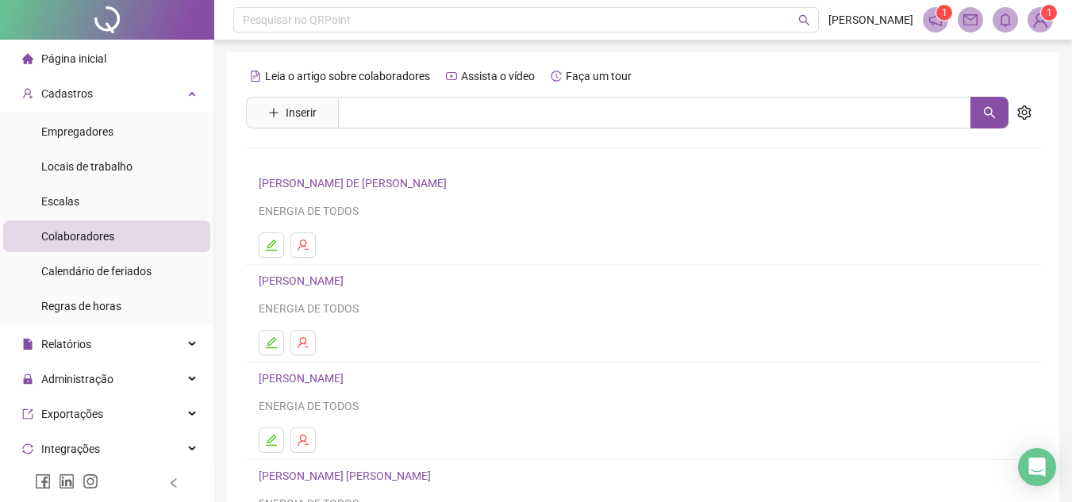
click at [345, 183] on link "[PERSON_NAME][DEMOGRAPHIC_DATA]" at bounding box center [355, 183] width 193 height 13
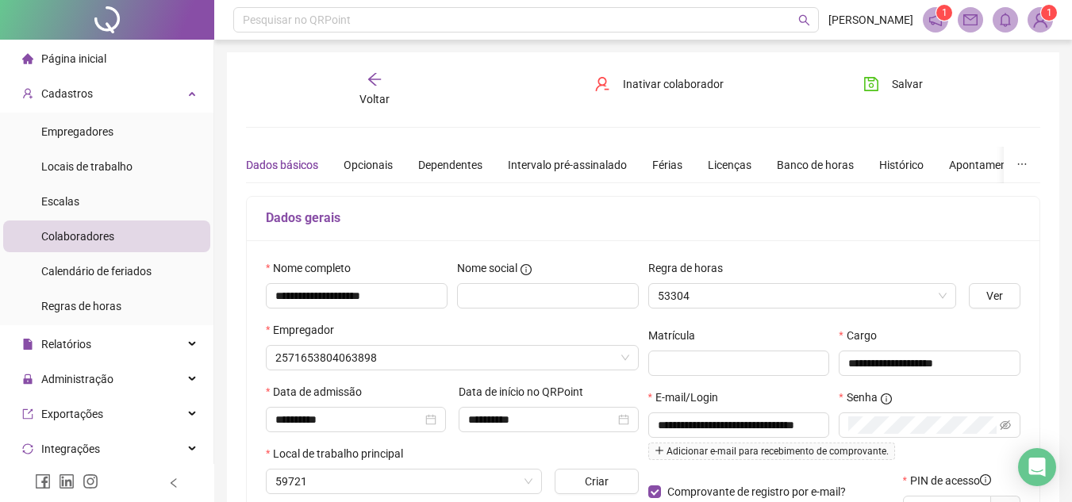
type input "**********"
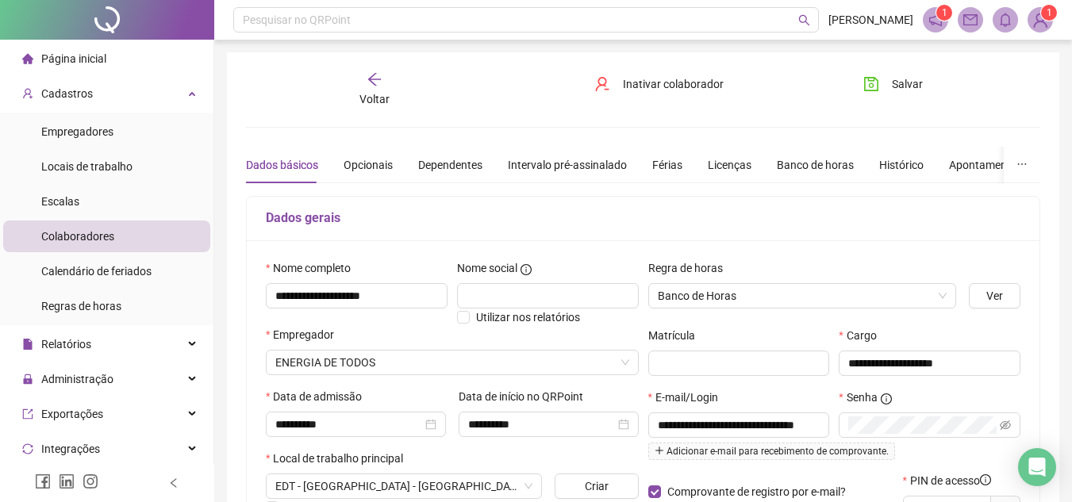
click at [90, 56] on span "Página inicial" at bounding box center [73, 58] width 65 height 13
